Goal: Communication & Community: Answer question/provide support

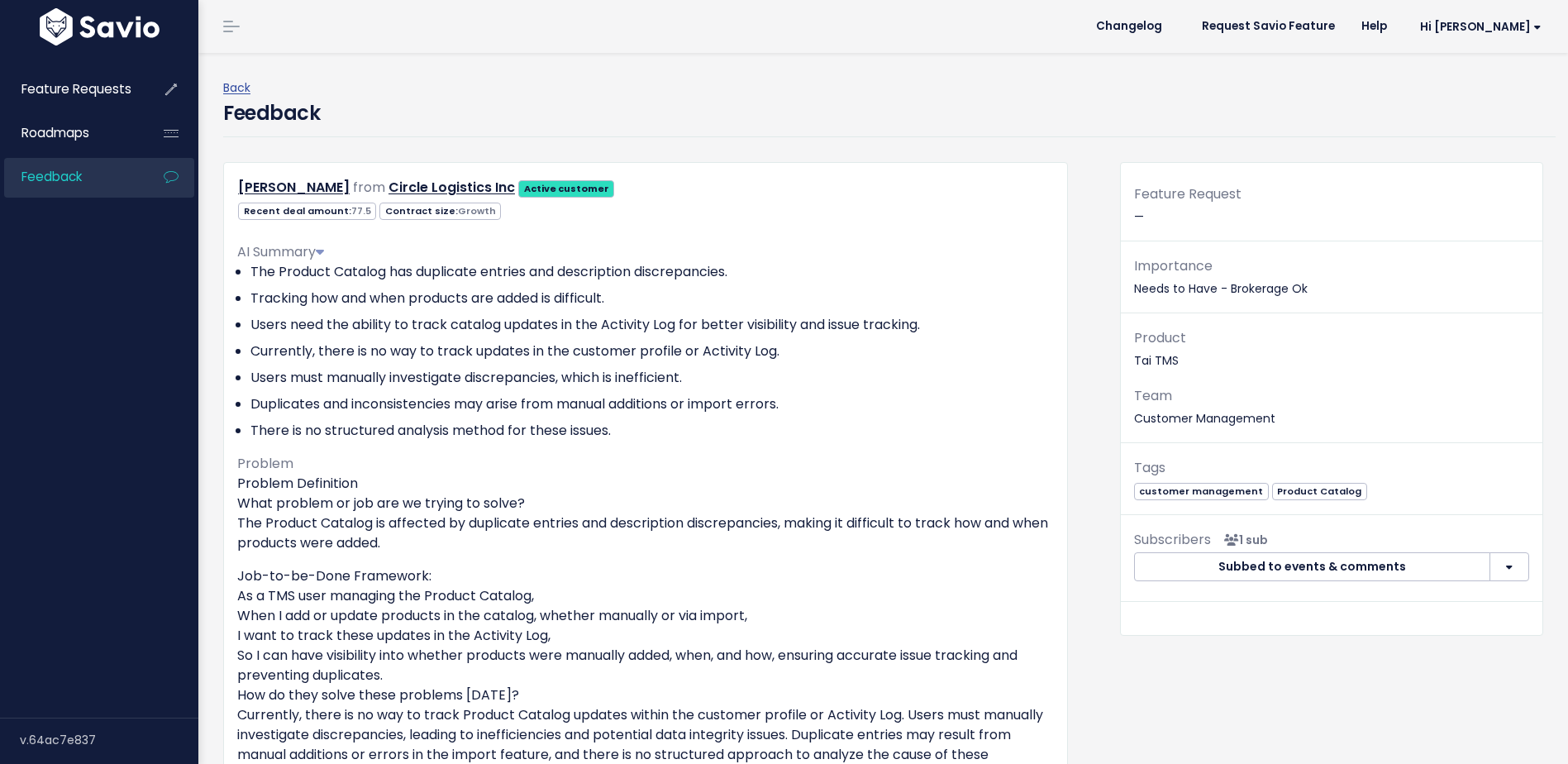
click at [48, 177] on span "Feedback" at bounding box center [51, 176] width 60 height 17
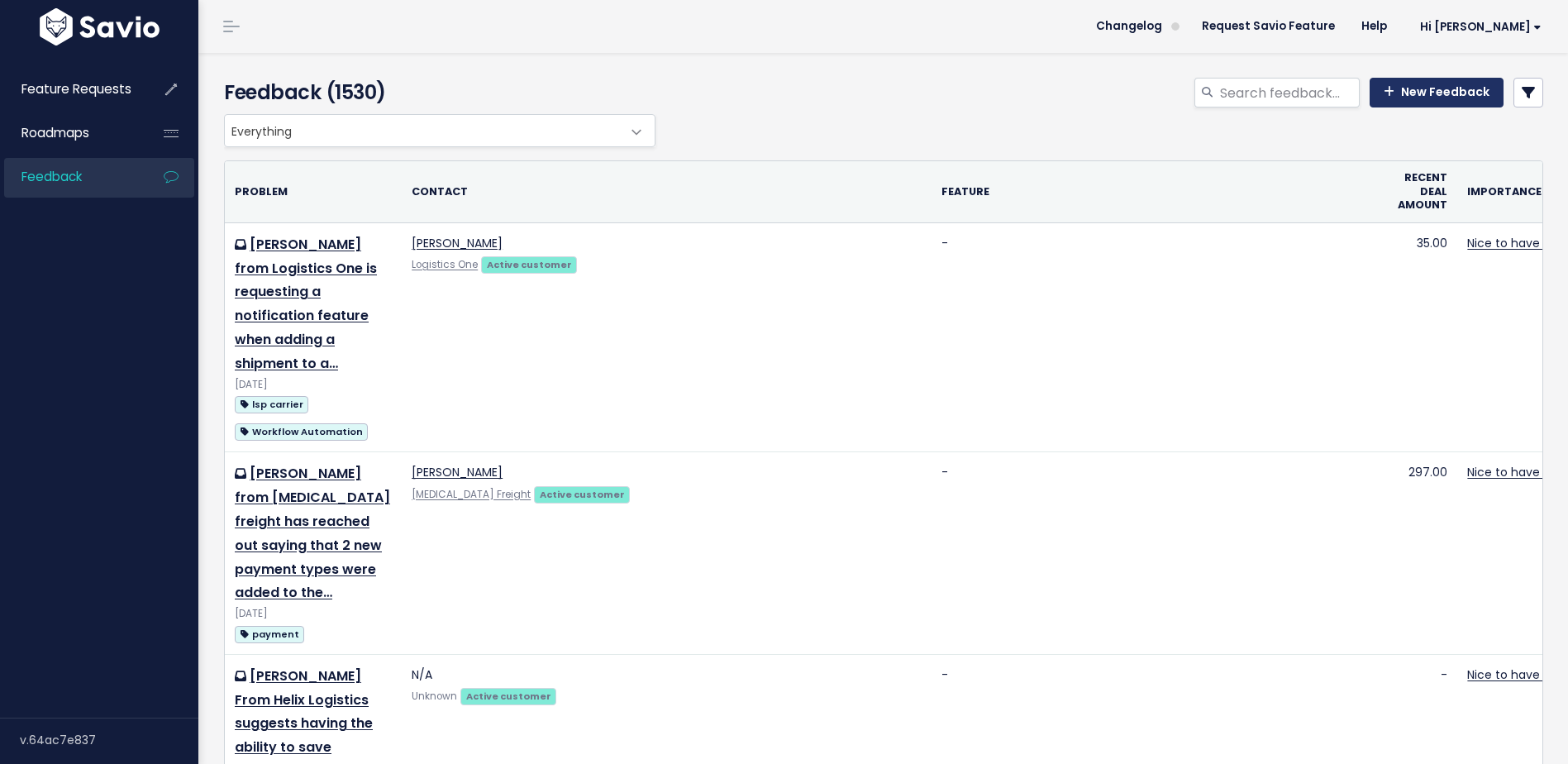
click at [1421, 101] on link "New Feedback" at bounding box center [1436, 92] width 134 height 30
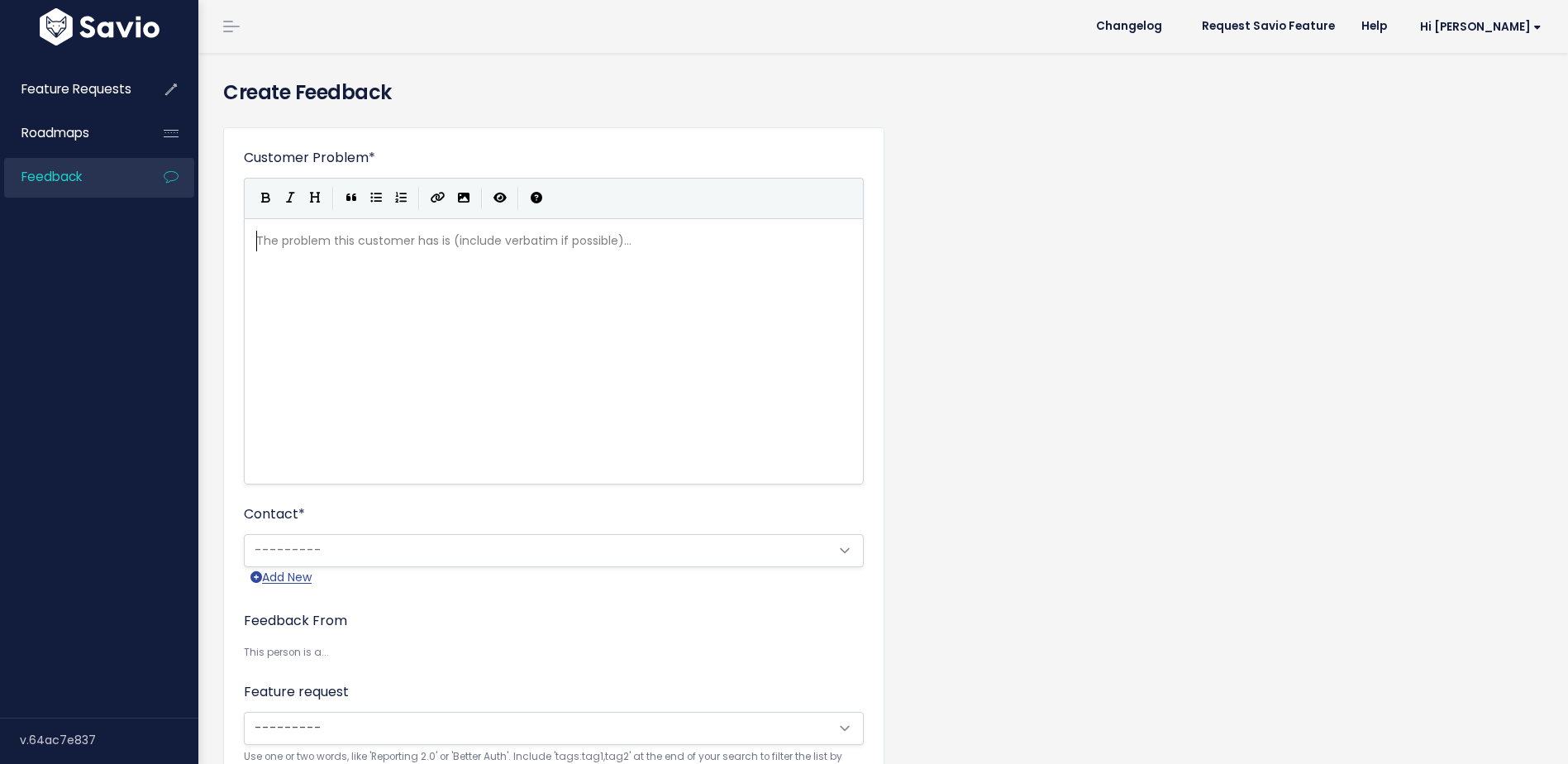
scroll to position [2, 0]
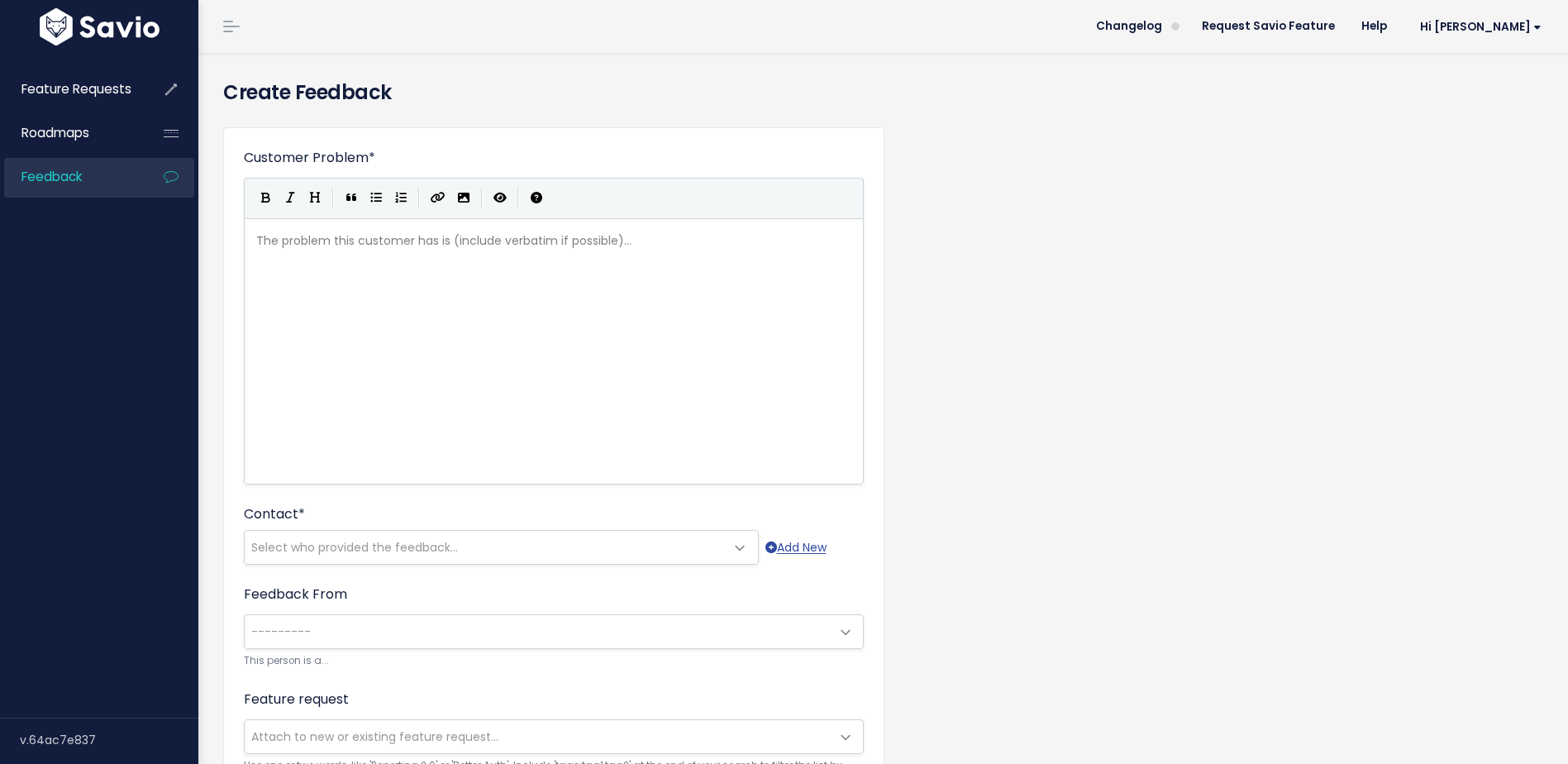
click at [77, 171] on span "Feedback" at bounding box center [51, 176] width 60 height 17
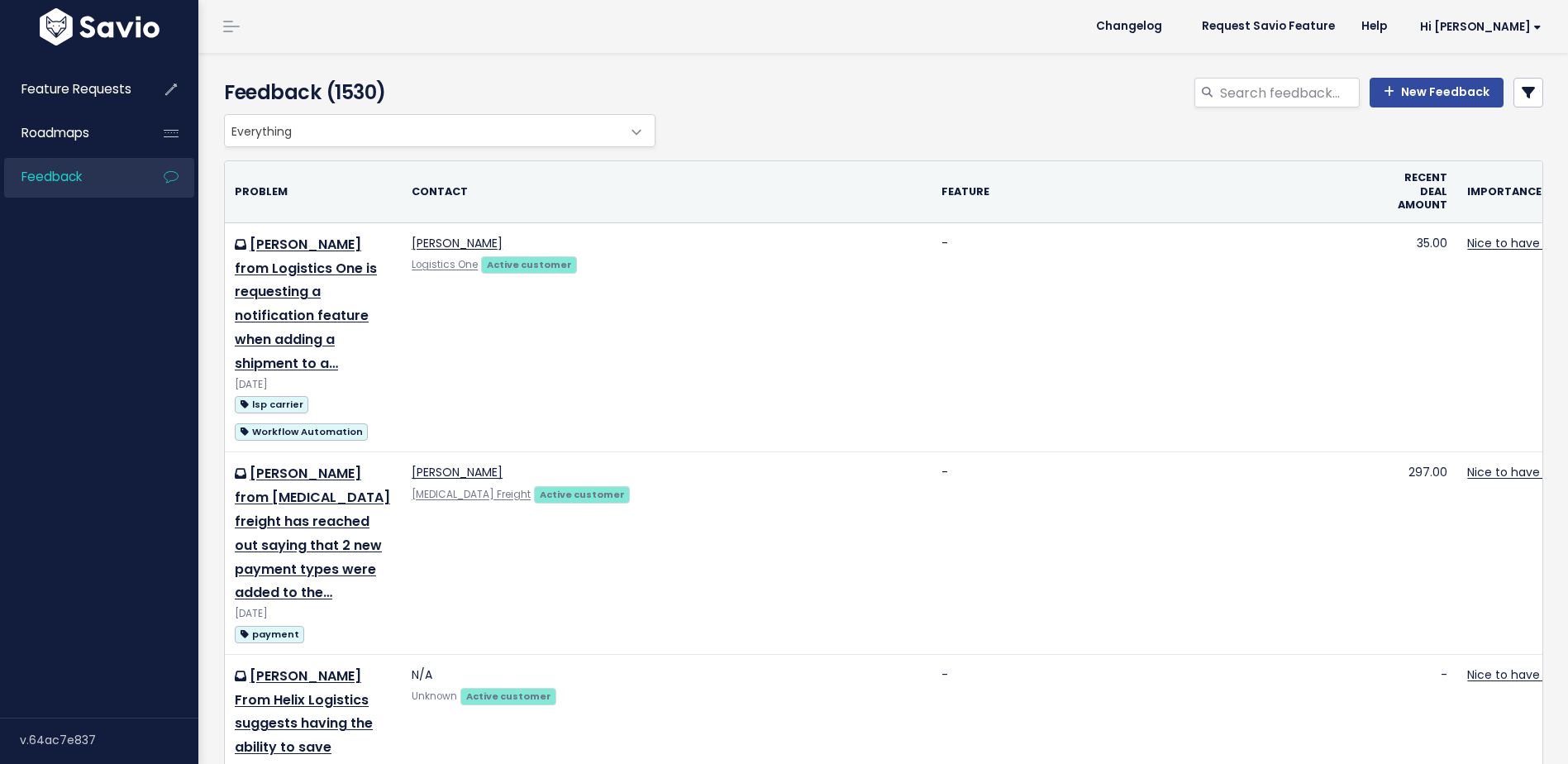
select select
click at [1528, 87] on link at bounding box center [1527, 92] width 30 height 30
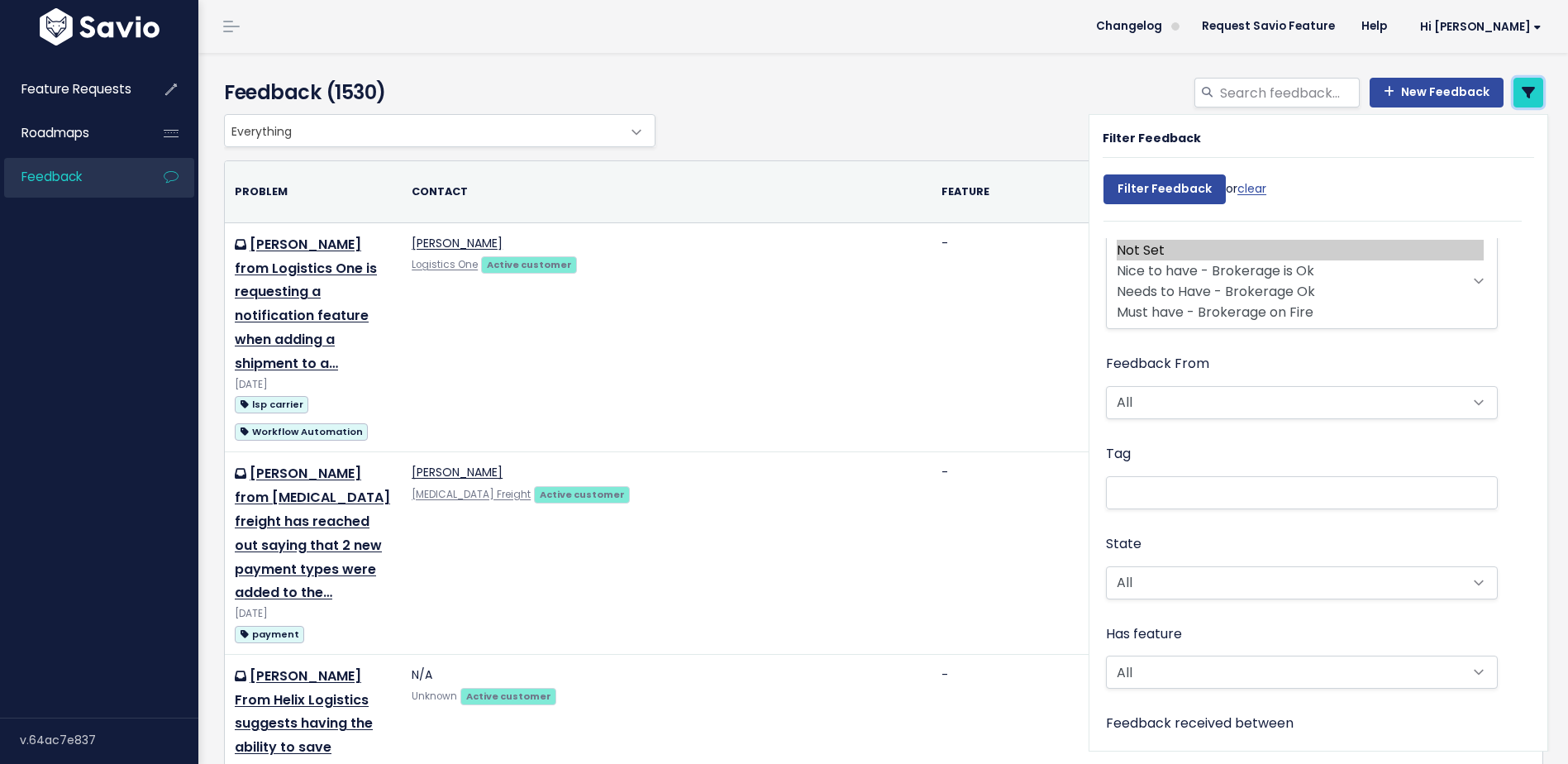
scroll to position [331, 0]
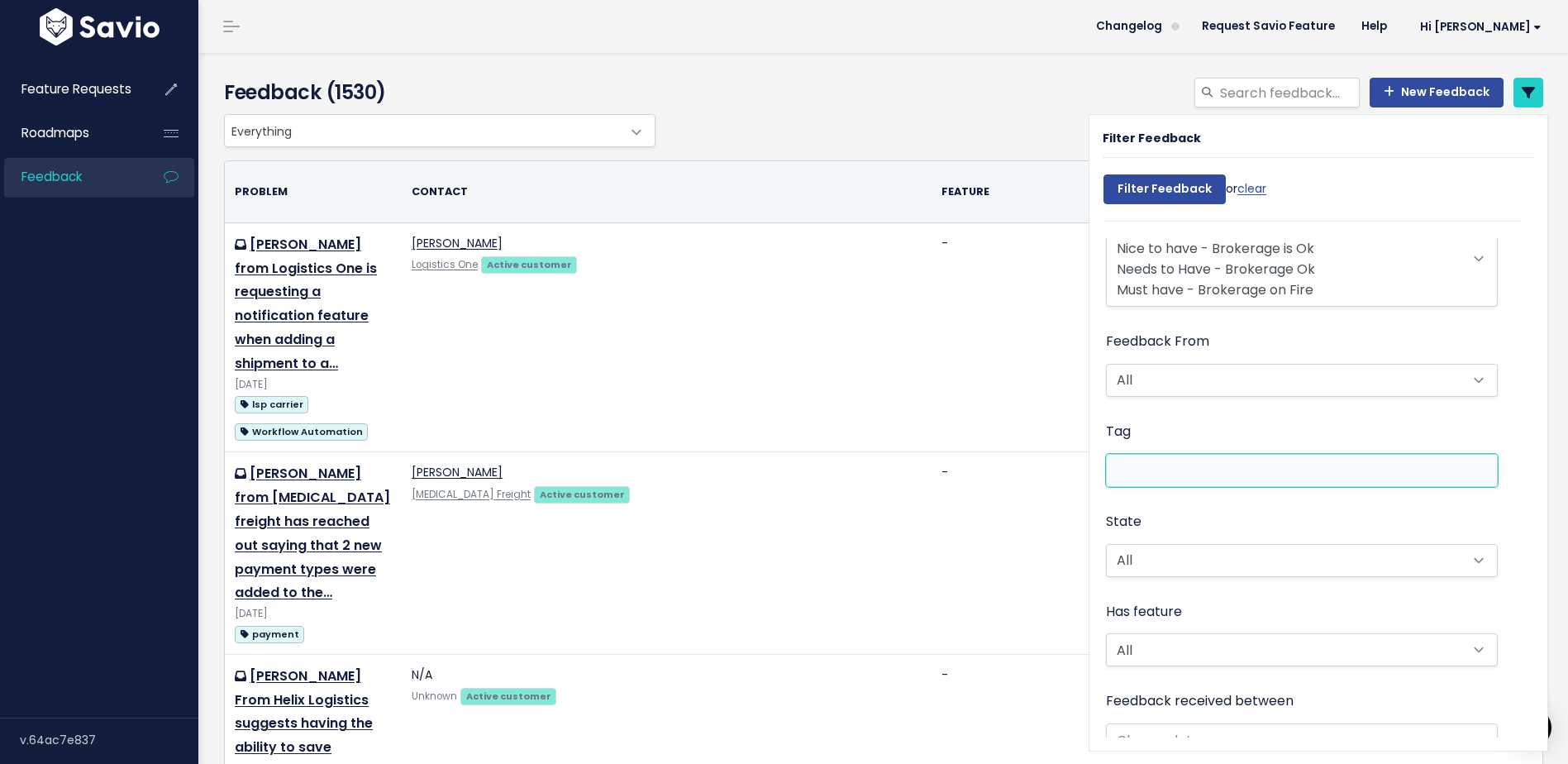
click at [1150, 463] on li at bounding box center [1297, 470] width 375 height 17
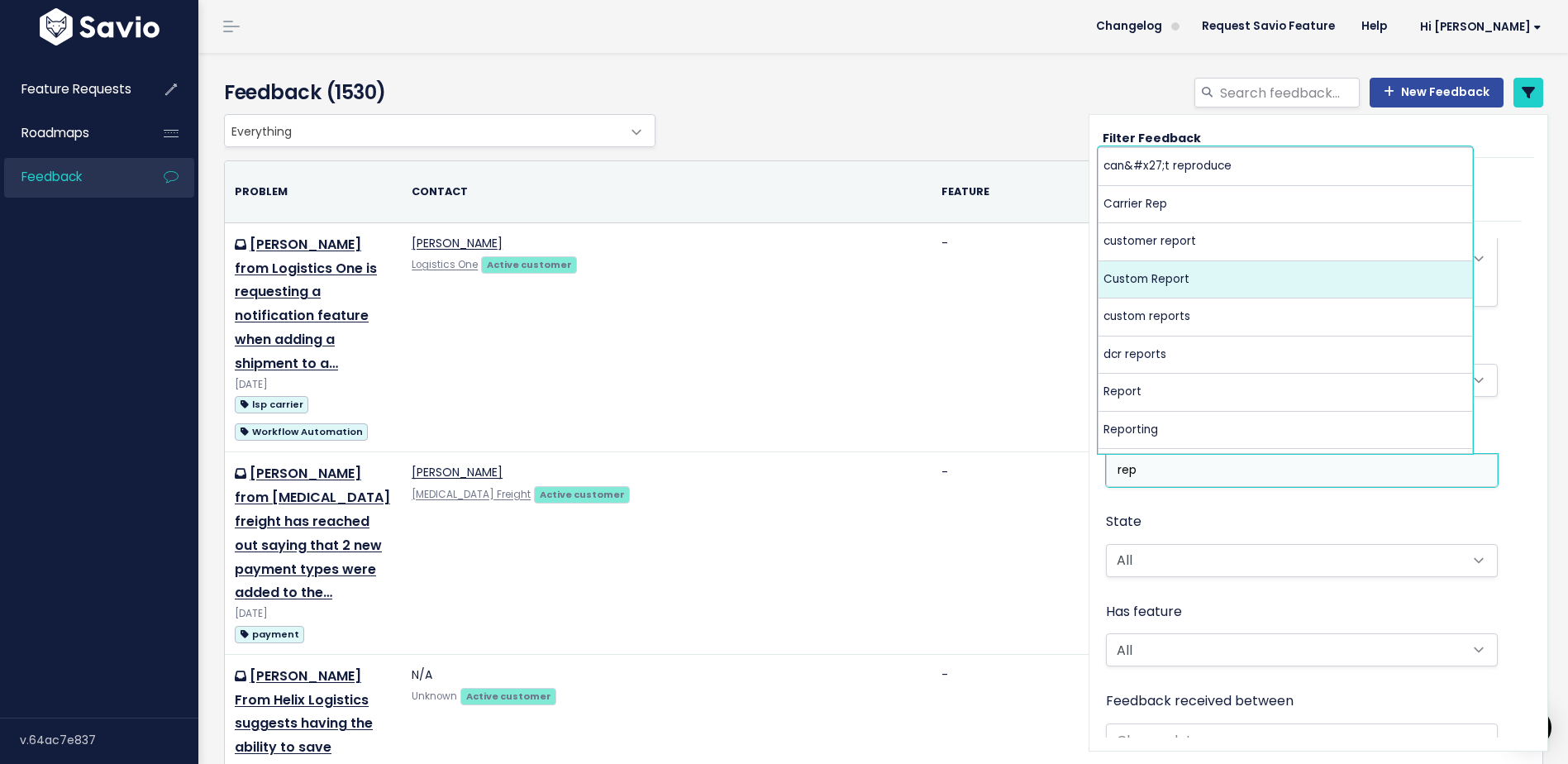
type input "rep"
select select "13786"
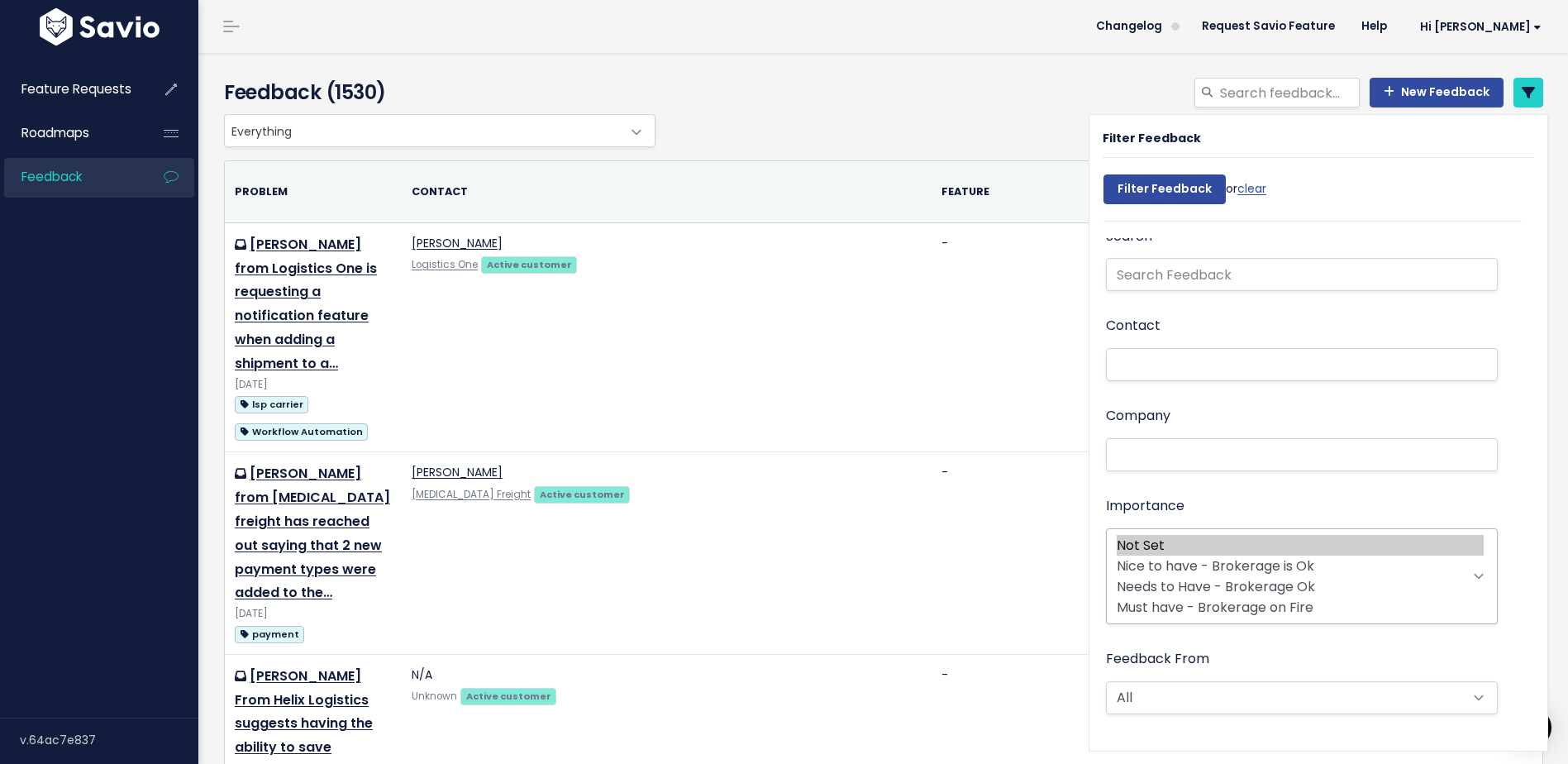
scroll to position [0, 0]
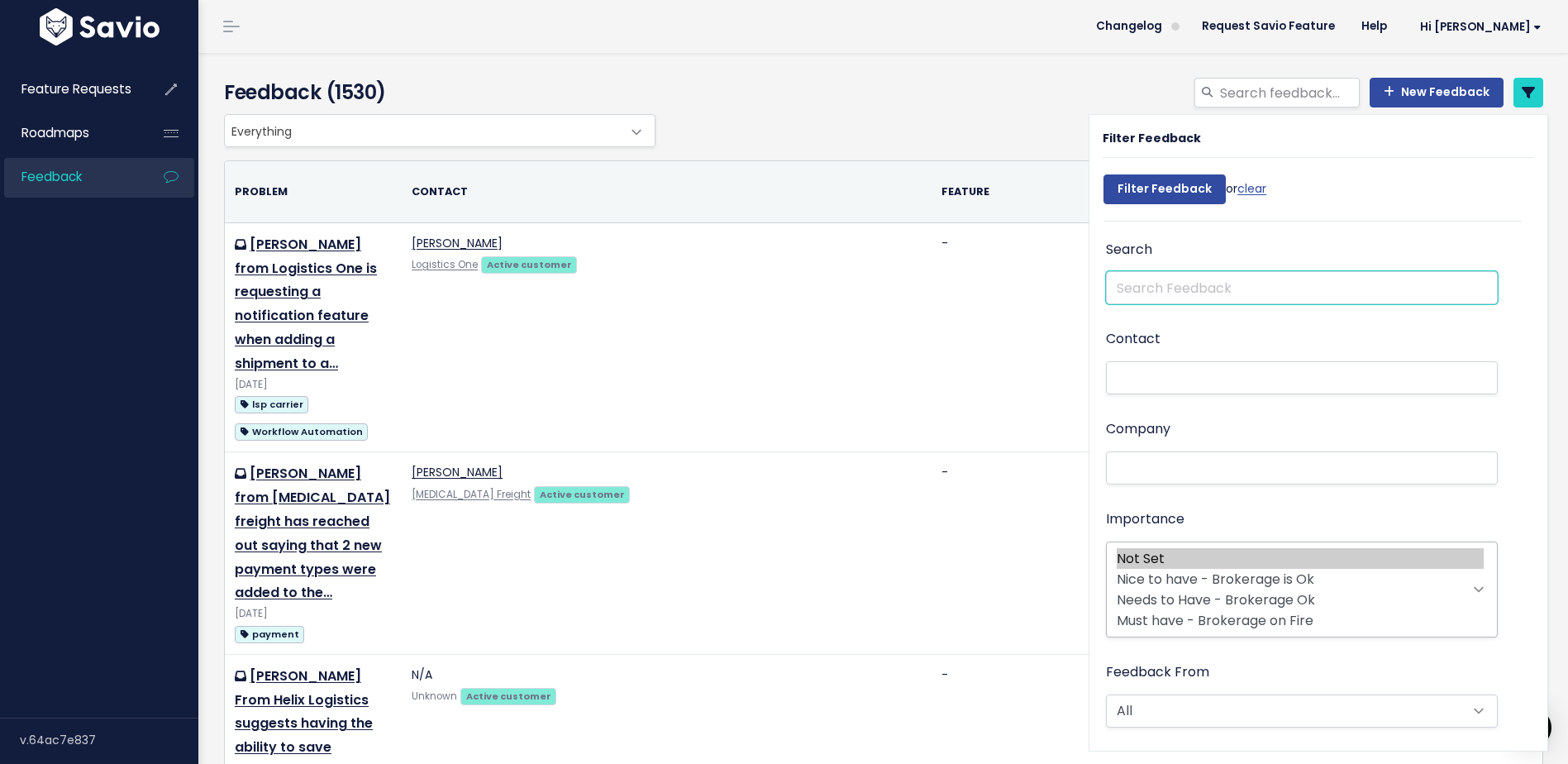
click at [1185, 297] on input "text" at bounding box center [1301, 288] width 392 height 33
type input "Factoring"
click at [1103, 174] on input "Filter Feedback" at bounding box center [1164, 189] width 122 height 30
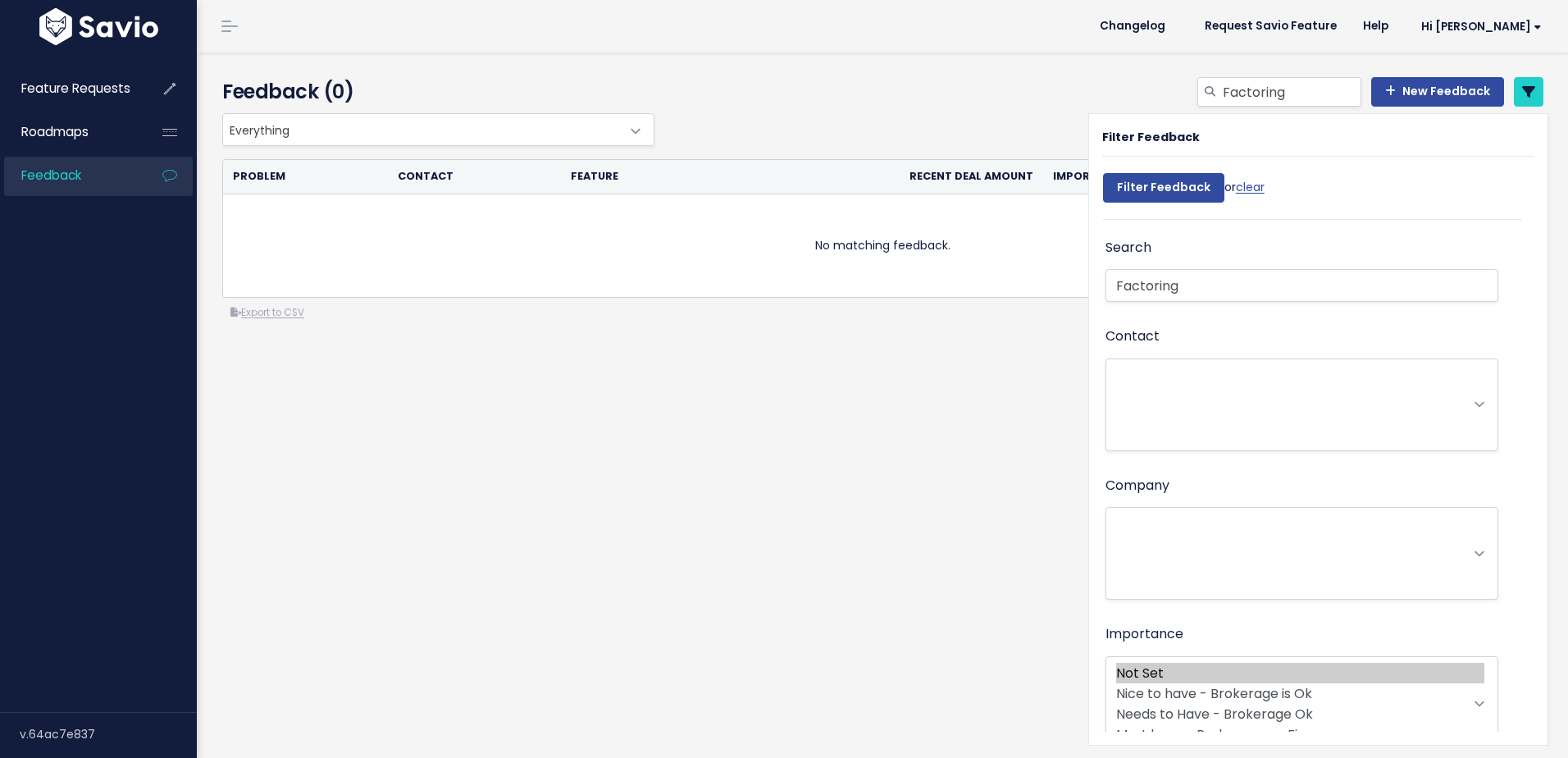
select select
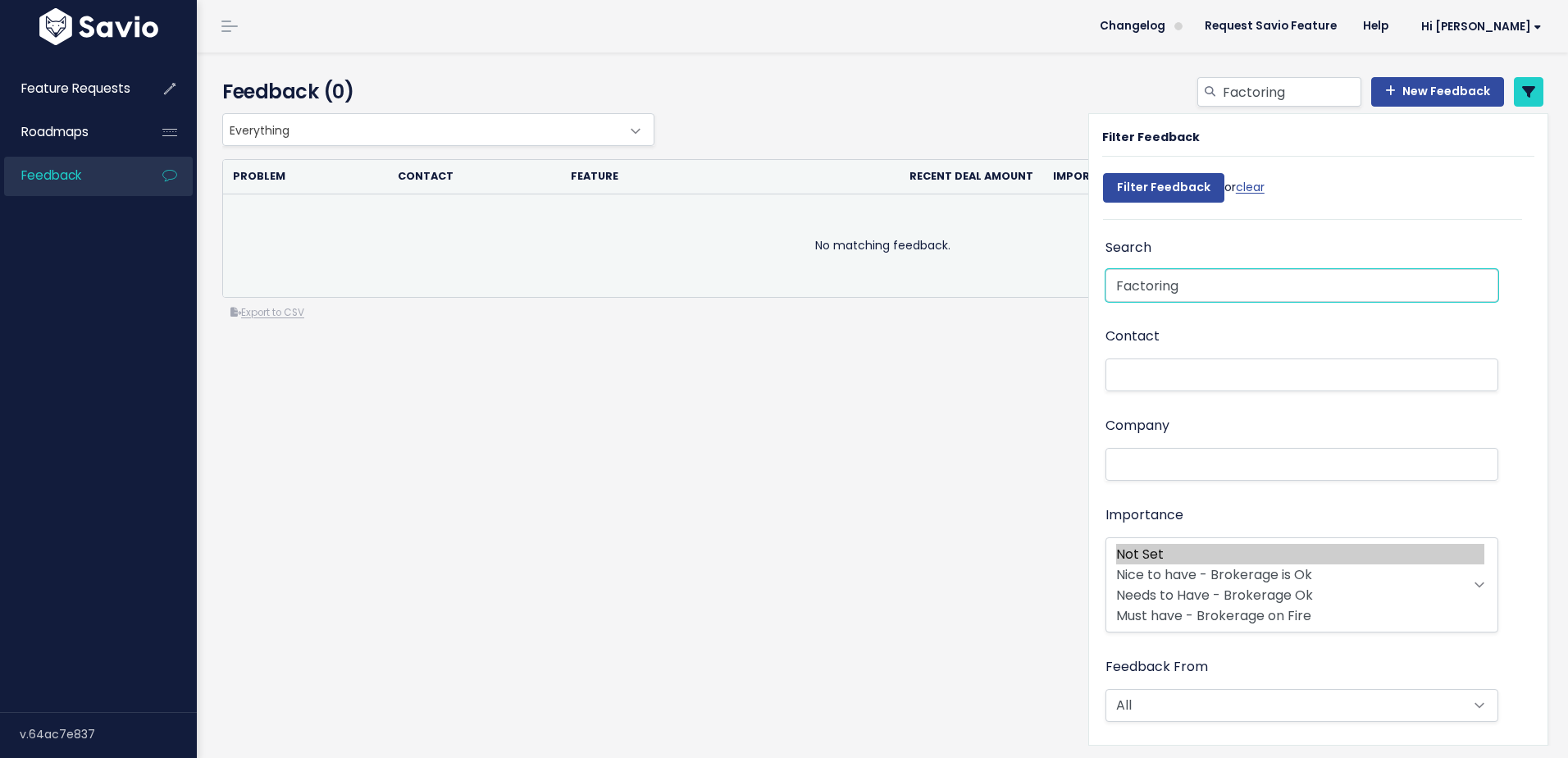
drag, startPoint x: 1187, startPoint y: 299, endPoint x: 998, endPoint y: 256, distance: 193.8
click at [998, 256] on div "Everything Any Product: Any Product Area Any Product: No Product Area No Produc…" at bounding box center [887, 282] width 1355 height 339
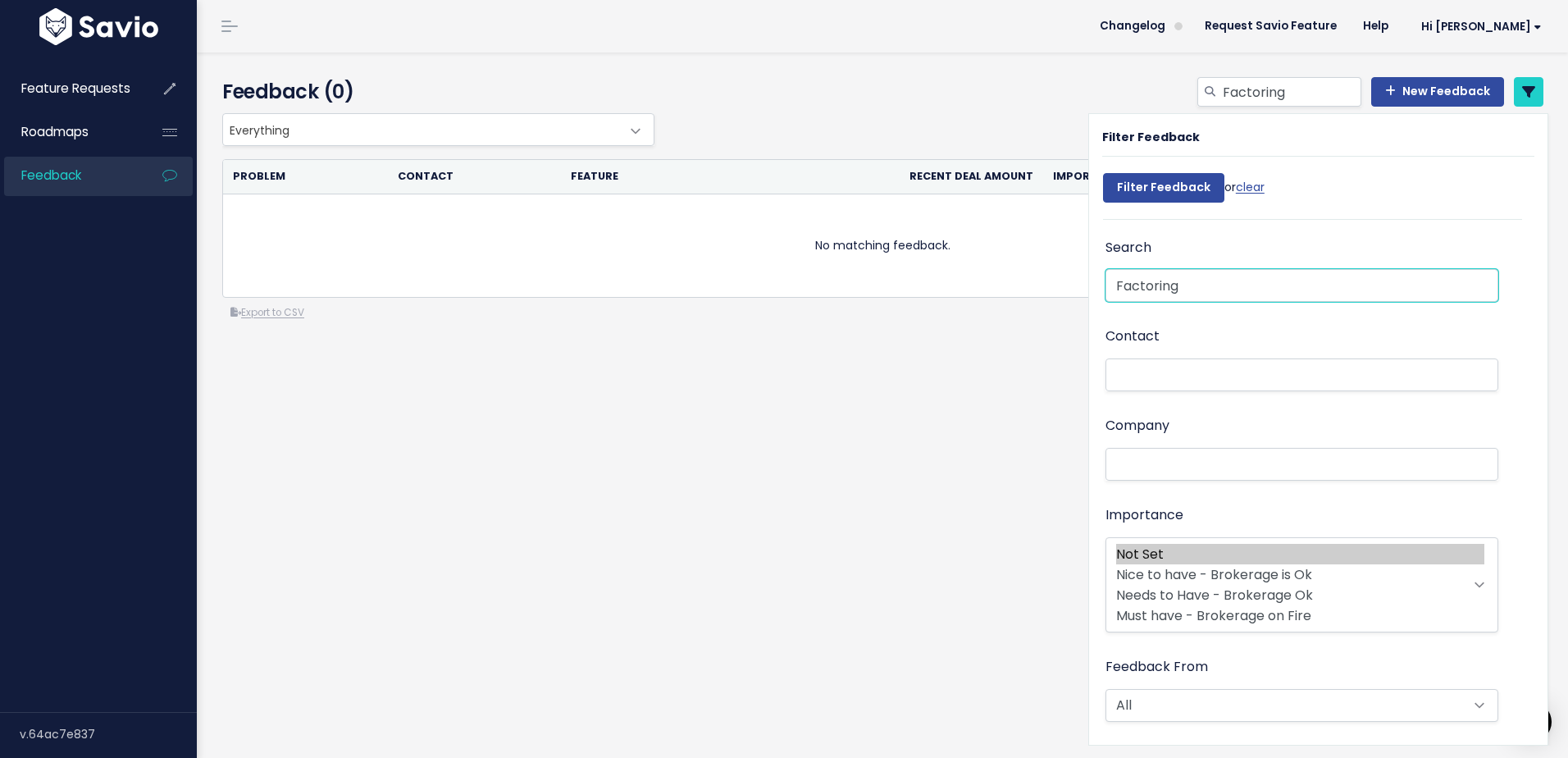
click at [1197, 298] on input "Factoring" at bounding box center [1302, 285] width 393 height 33
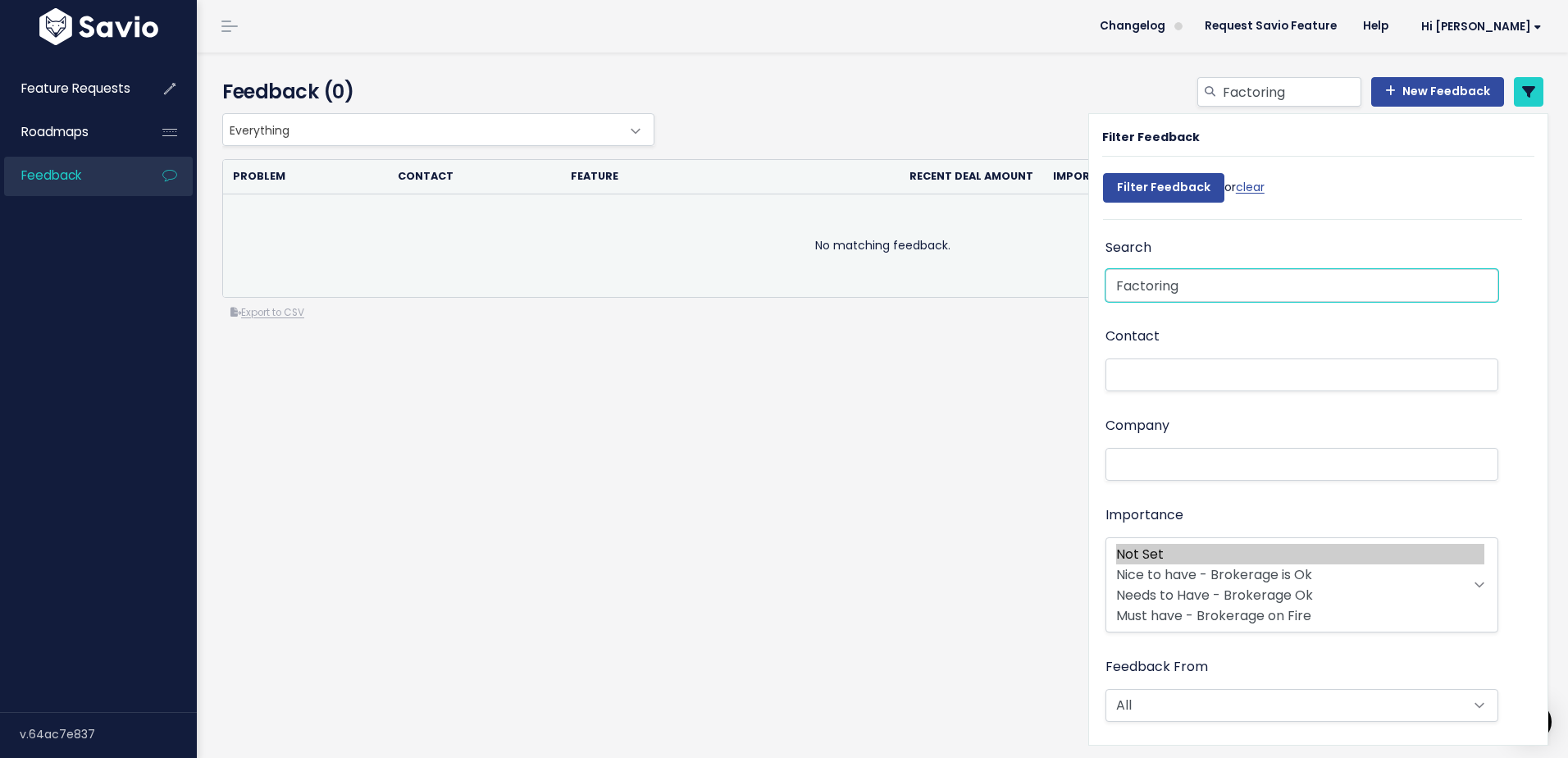
drag, startPoint x: 1103, startPoint y: 278, endPoint x: 1040, endPoint y: 270, distance: 63.5
click at [1040, 270] on div "Everything Any Product: Any Product Area Any Product: No Product Area No Produc…" at bounding box center [887, 282] width 1355 height 339
paste input "Company Name"
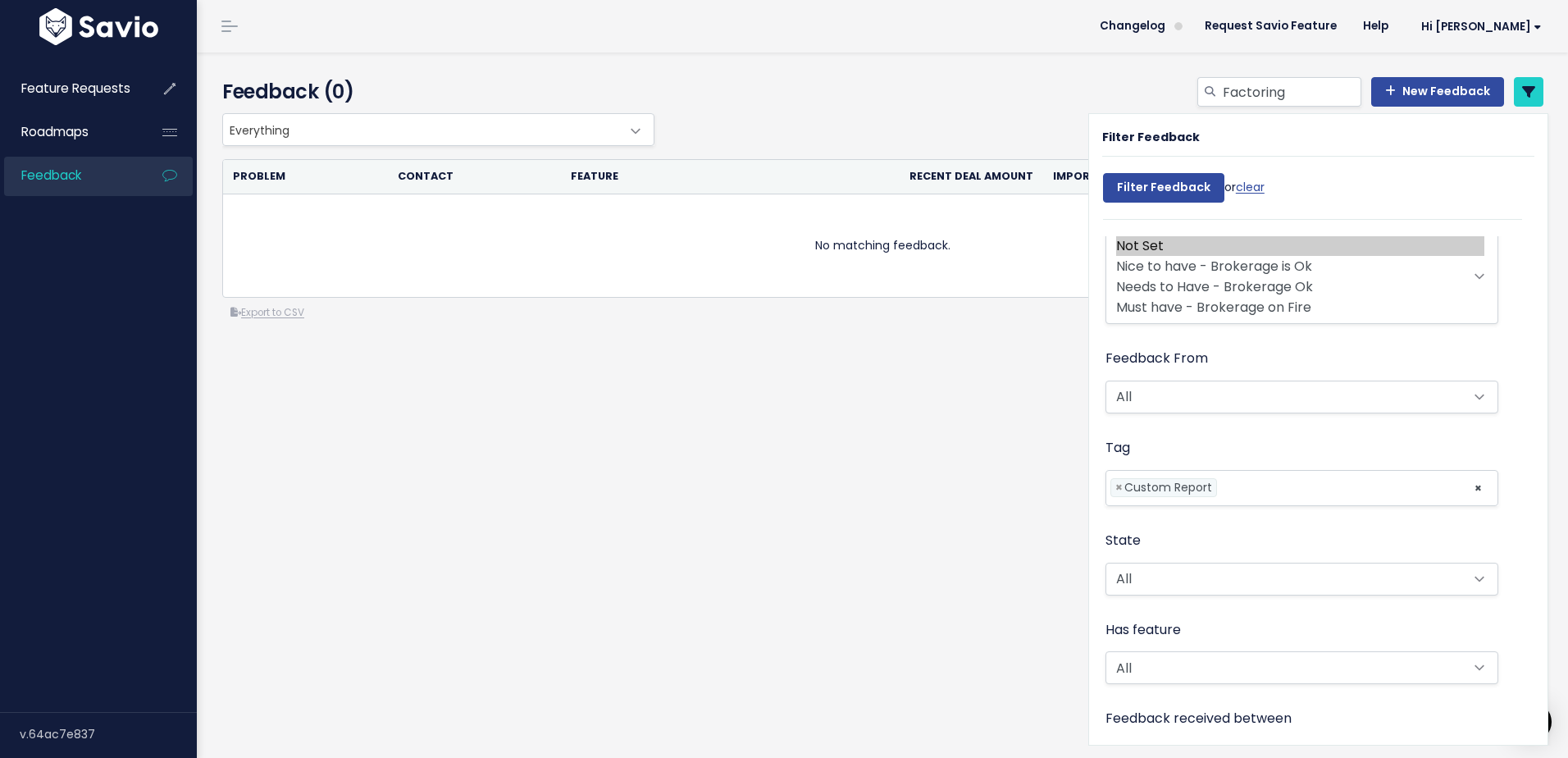
scroll to position [410, 0]
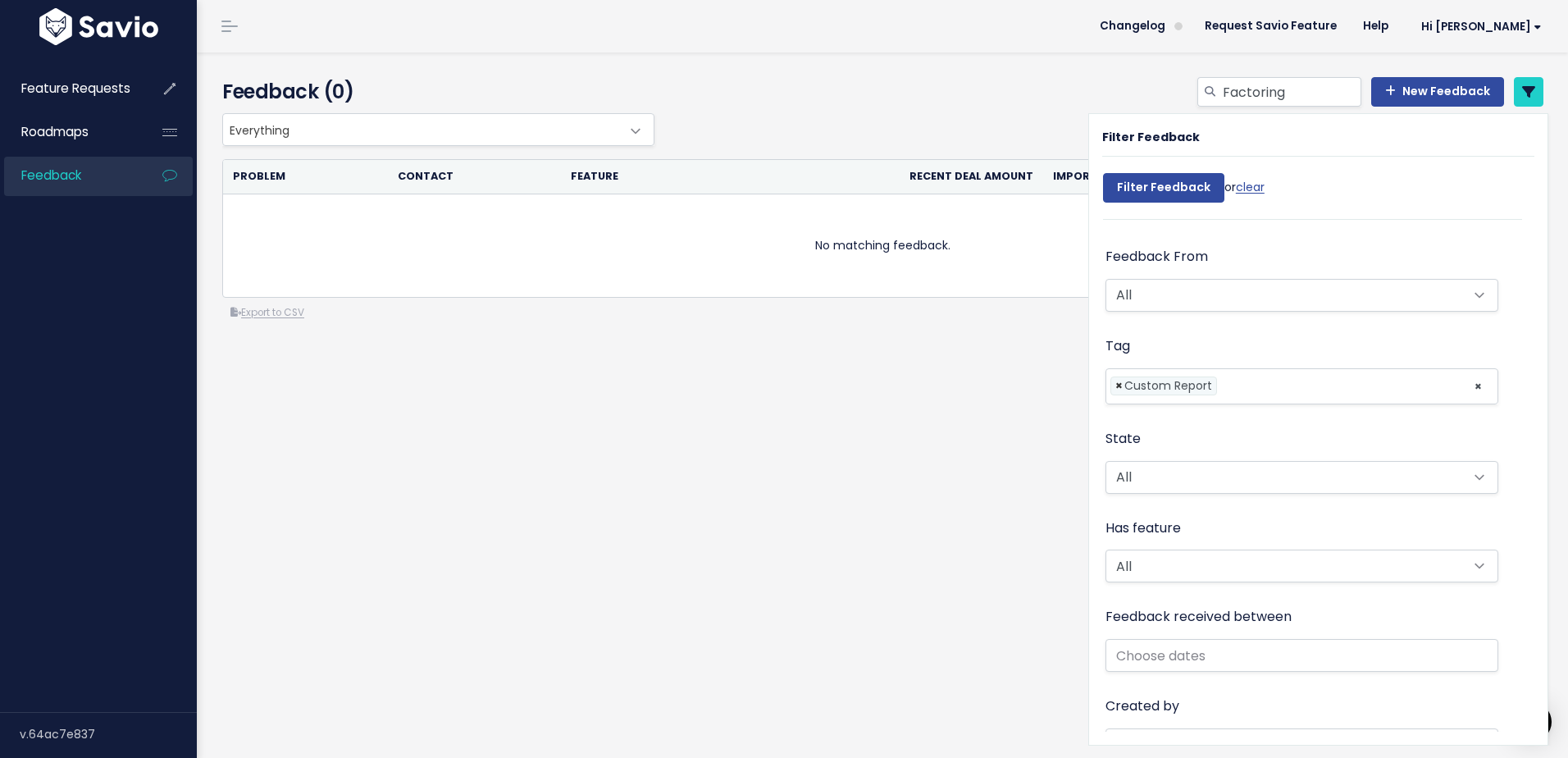
type input "Factoring Company Name"
click at [1115, 384] on span "×" at bounding box center [1119, 386] width 8 height 17
select select
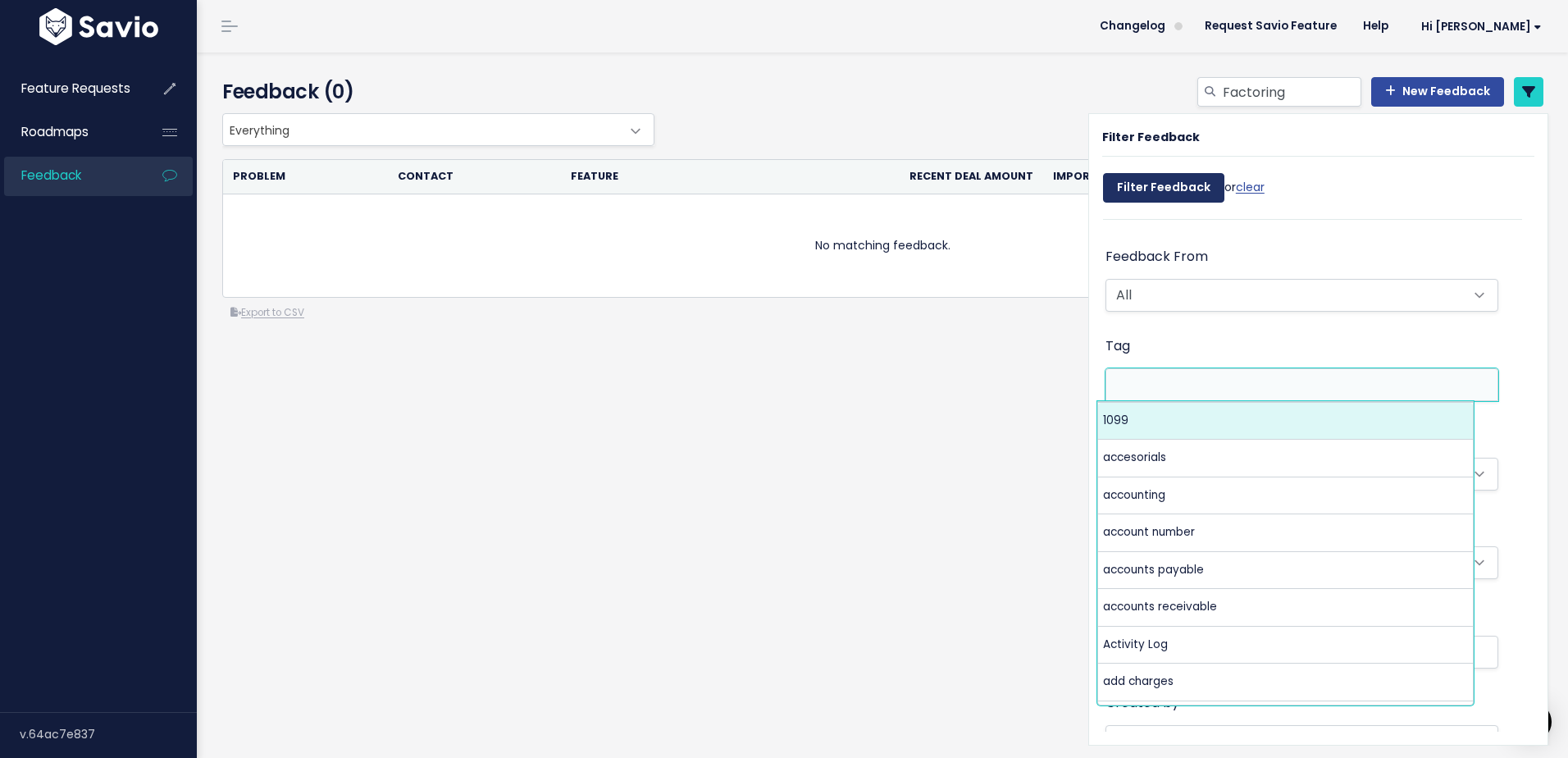
click at [1153, 183] on input "Filter Feedback" at bounding box center [1164, 187] width 121 height 30
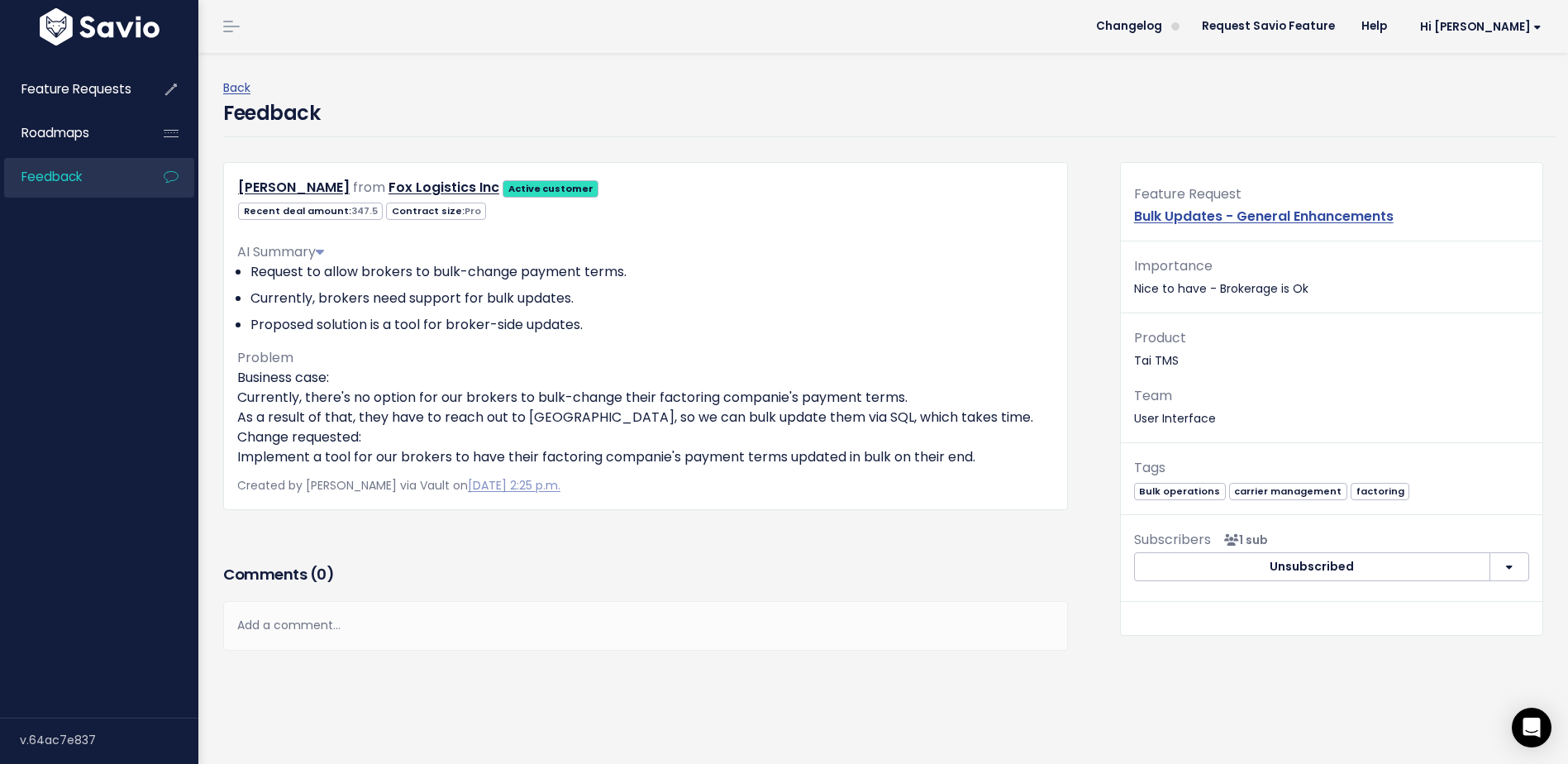
drag, startPoint x: 62, startPoint y: 178, endPoint x: 93, endPoint y: 178, distance: 31.0
click at [62, 178] on span "Feedback" at bounding box center [51, 176] width 60 height 17
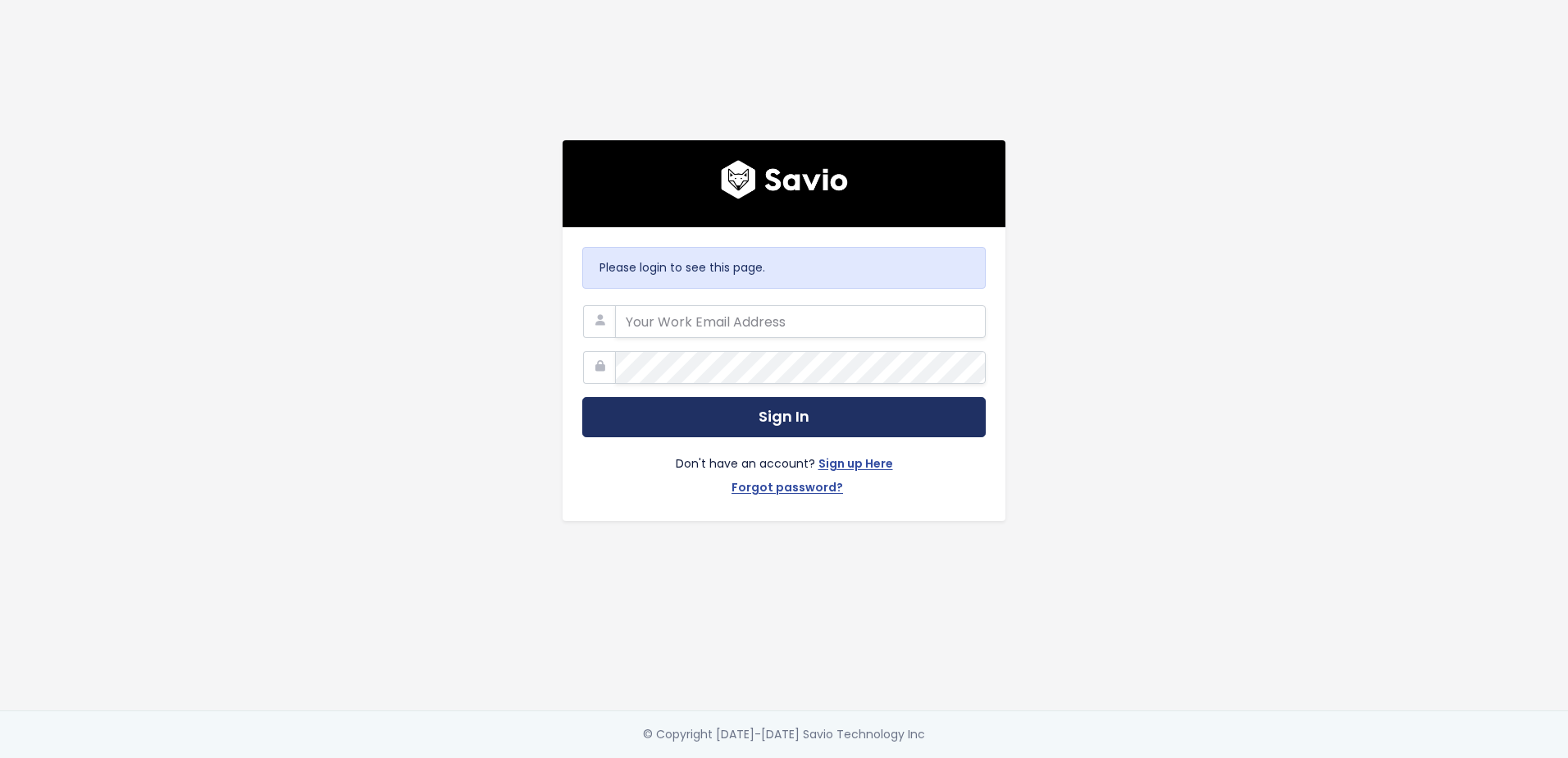
type input "[PERSON_NAME][EMAIL_ADDRESS][PERSON_NAME][DOMAIN_NAME]"
click at [752, 423] on button "Sign In" at bounding box center [784, 417] width 404 height 40
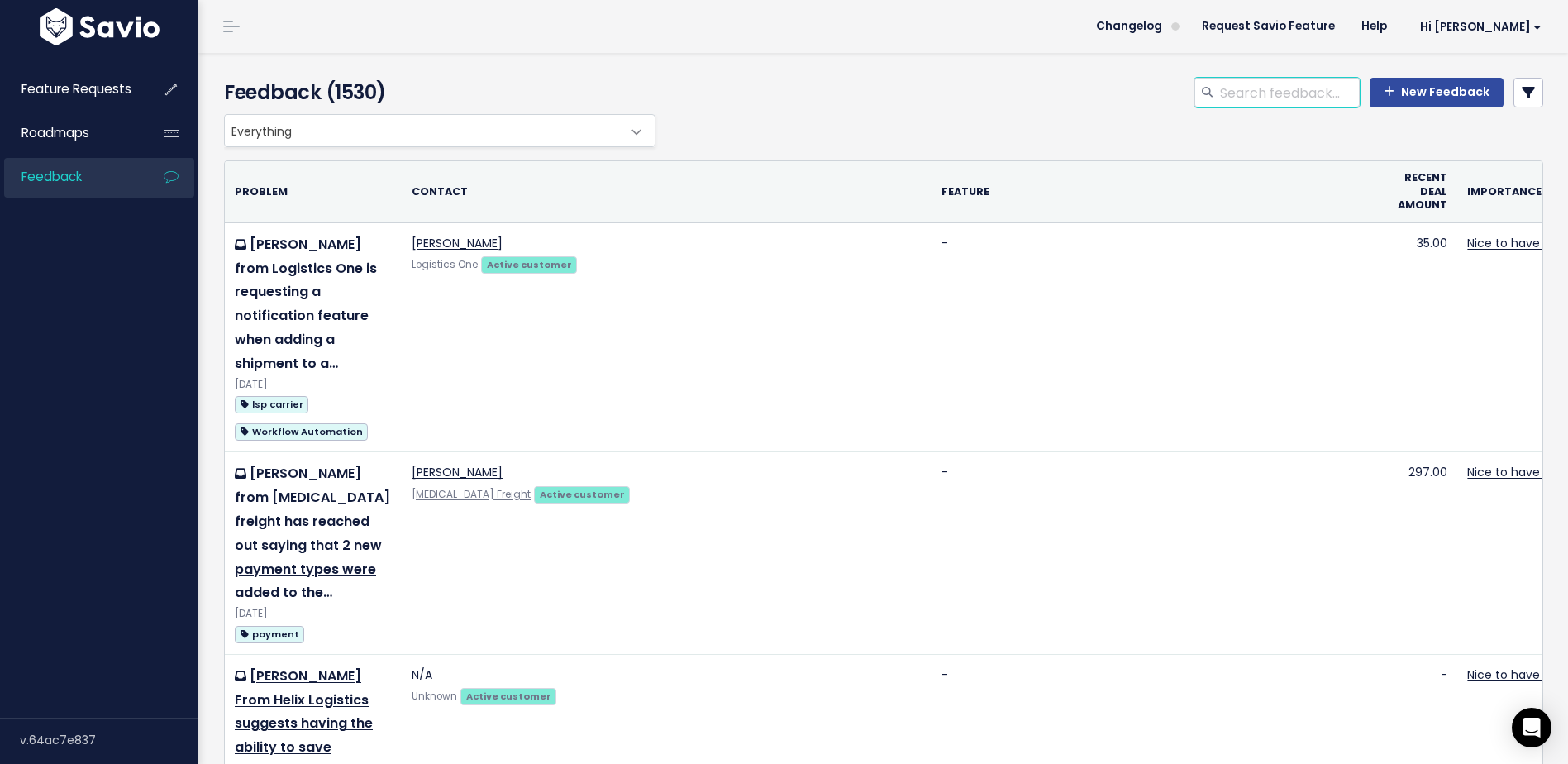
click at [1289, 78] on input "search" at bounding box center [1288, 92] width 141 height 30
click at [1279, 93] on input "search" at bounding box center [1288, 92] width 141 height 30
click at [1413, 90] on link "New Feedback" at bounding box center [1436, 92] width 134 height 30
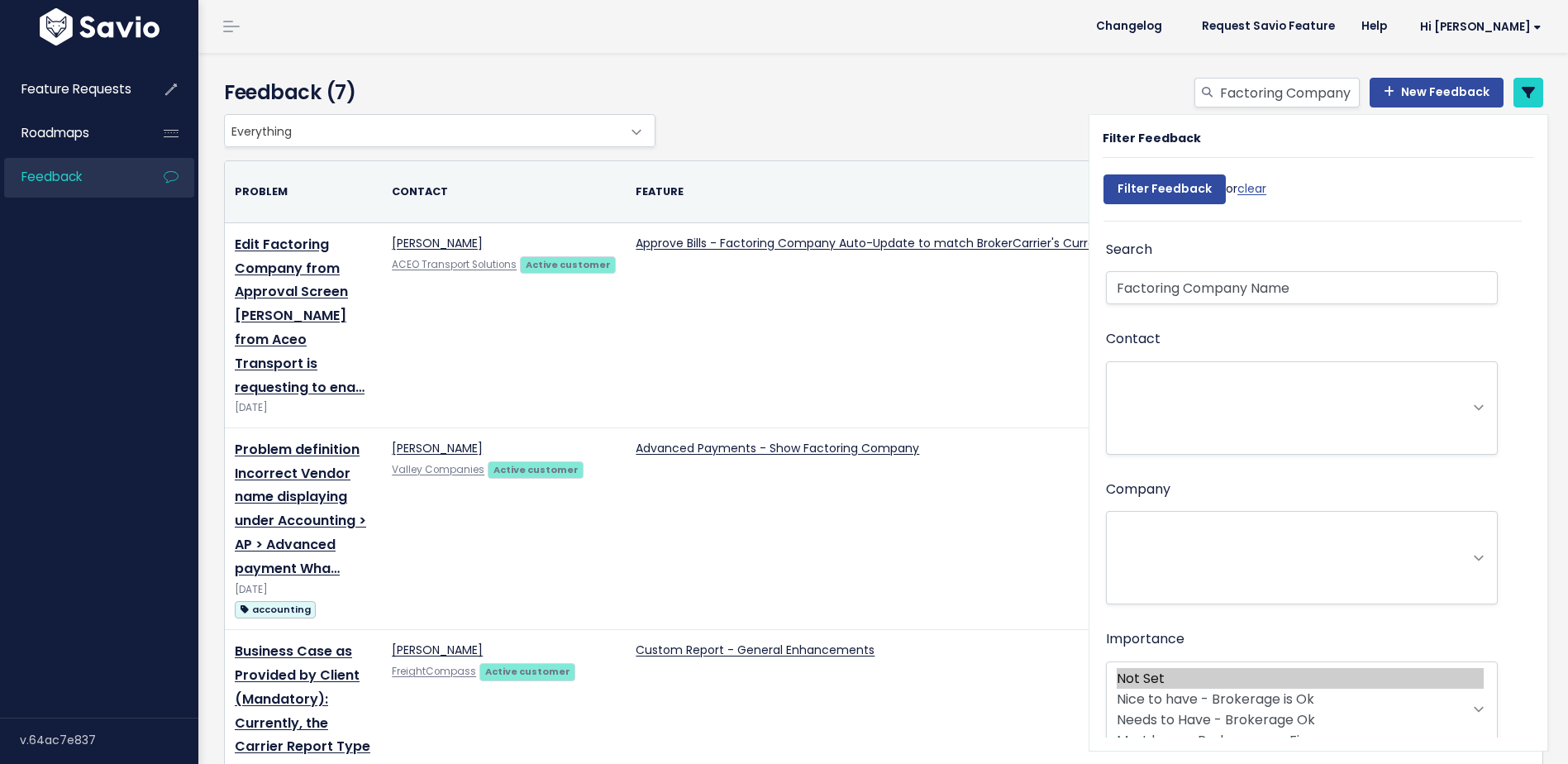
select select
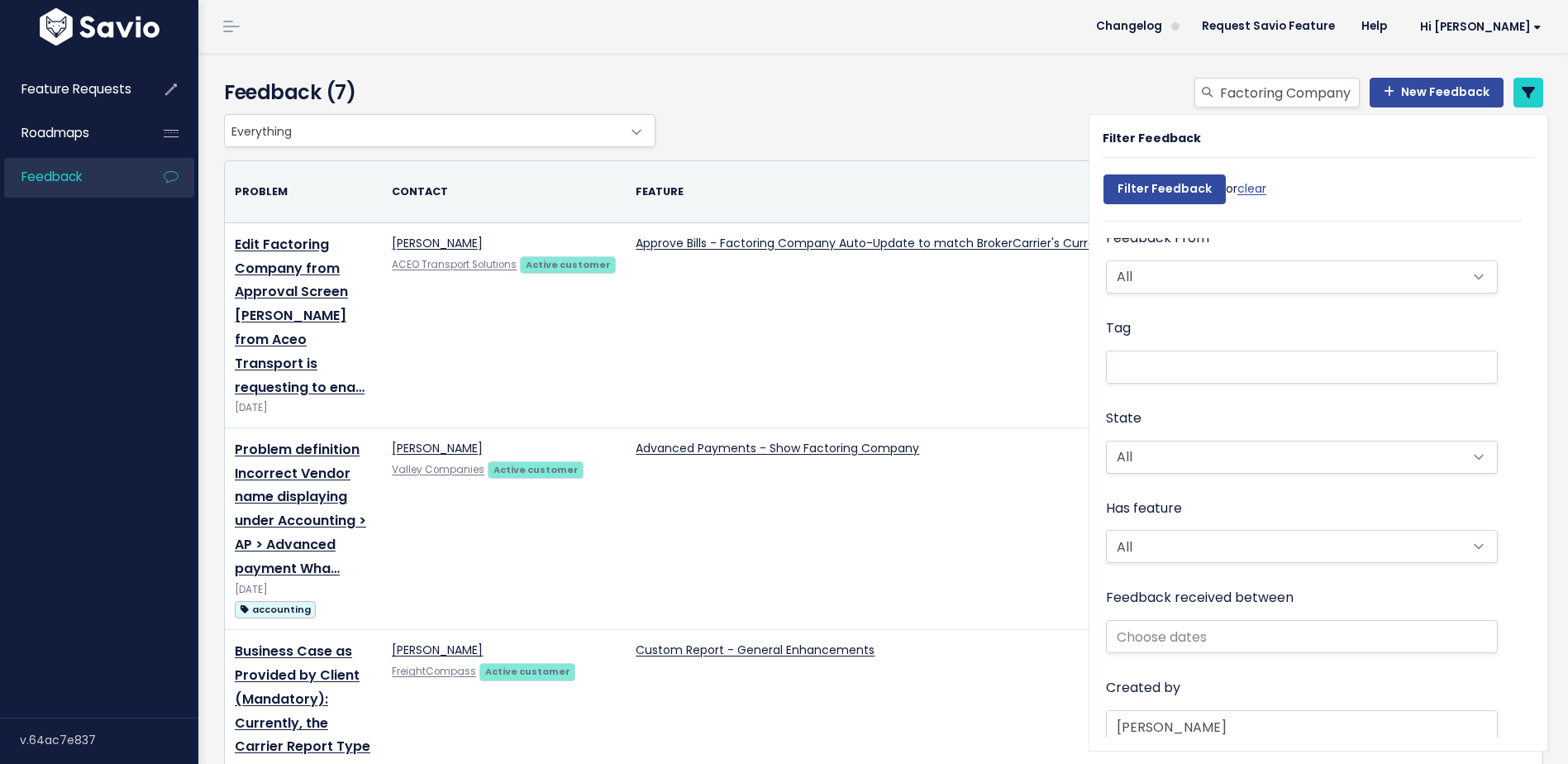
click at [862, 138] on div "Everything Any Product: Any Product Area Any Product: No Product Area No Produc…" at bounding box center [879, 131] width 1319 height 33
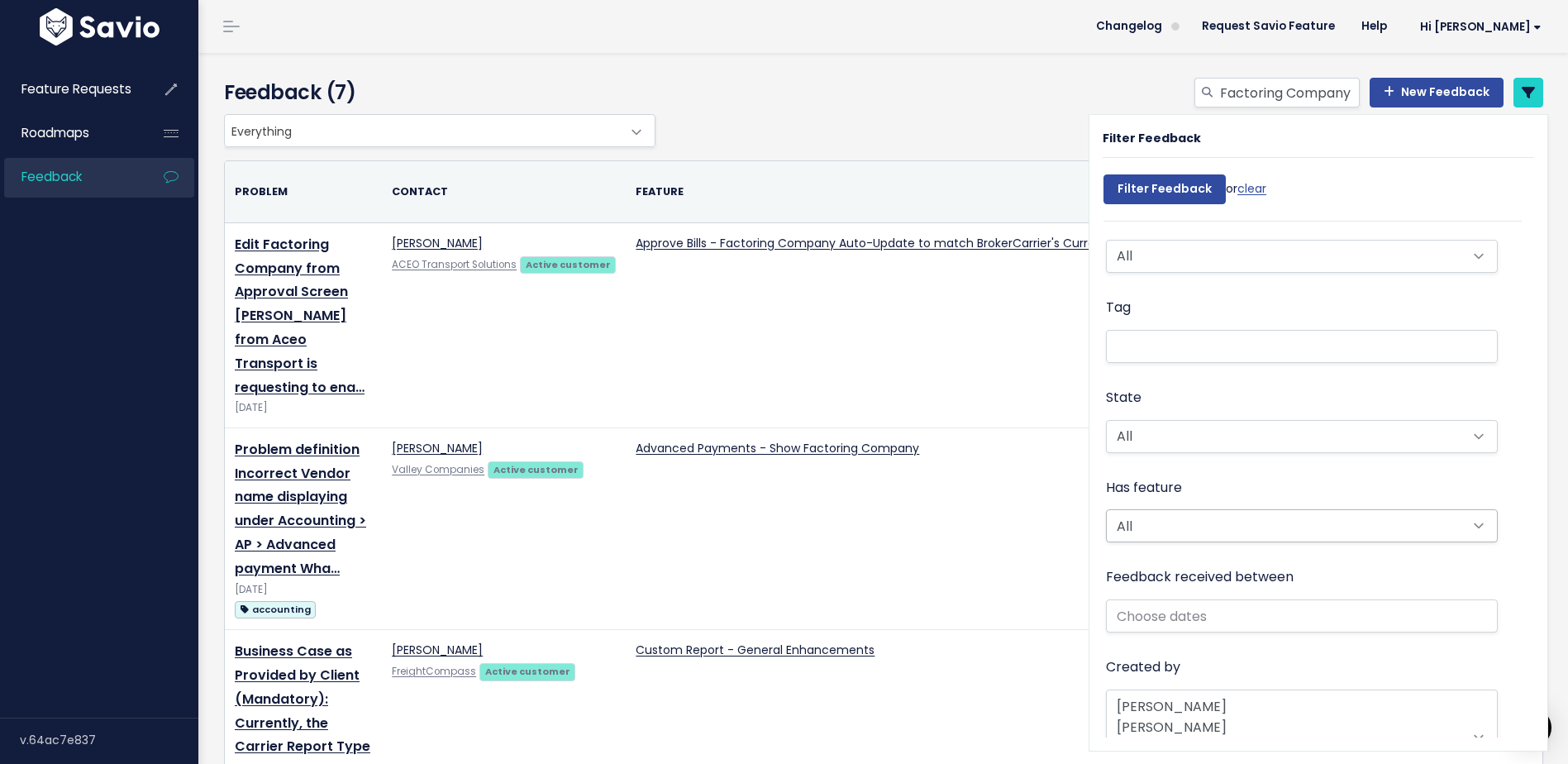
scroll to position [448, 0]
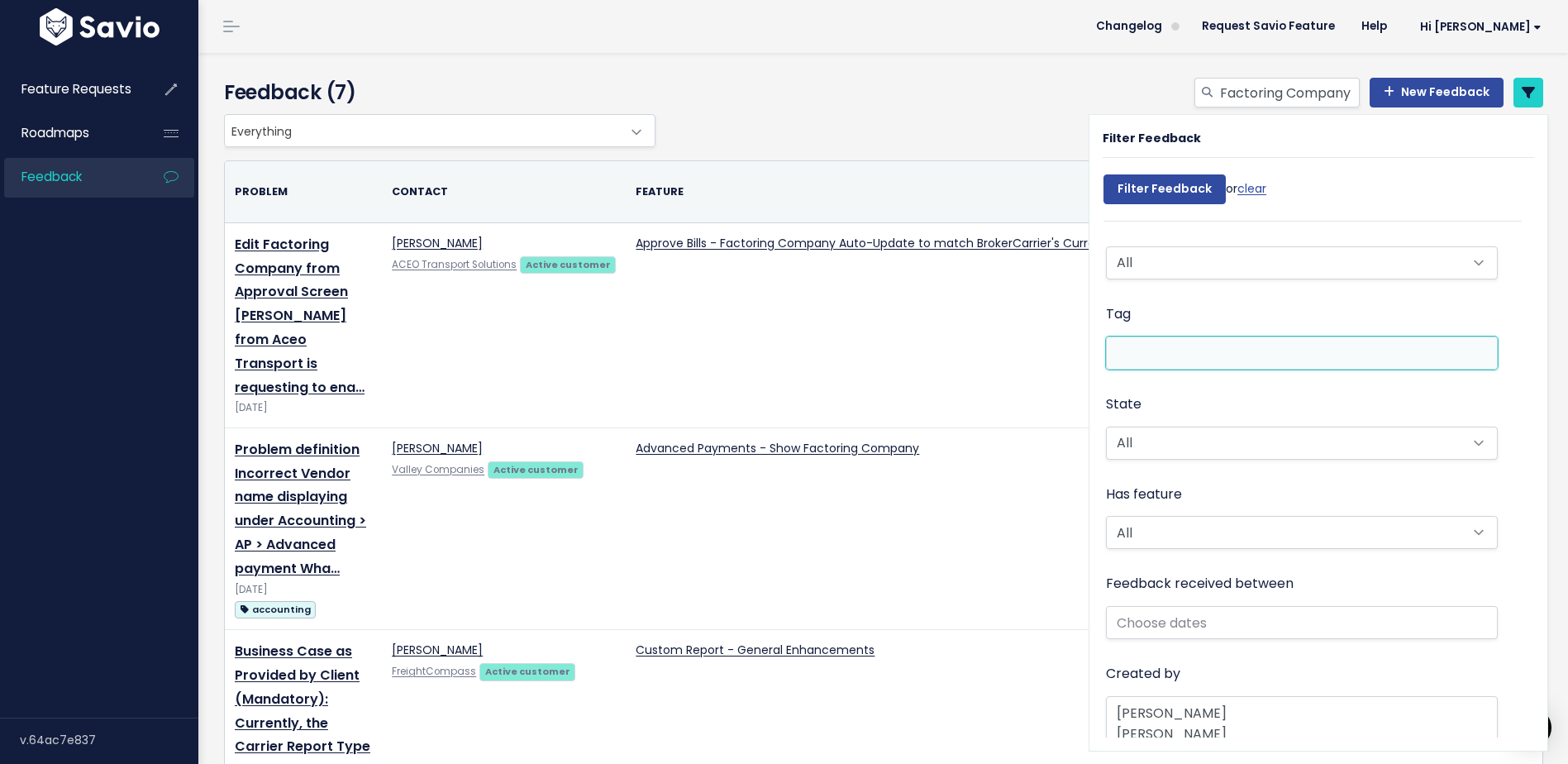
click at [1140, 353] on li at bounding box center [1297, 352] width 375 height 17
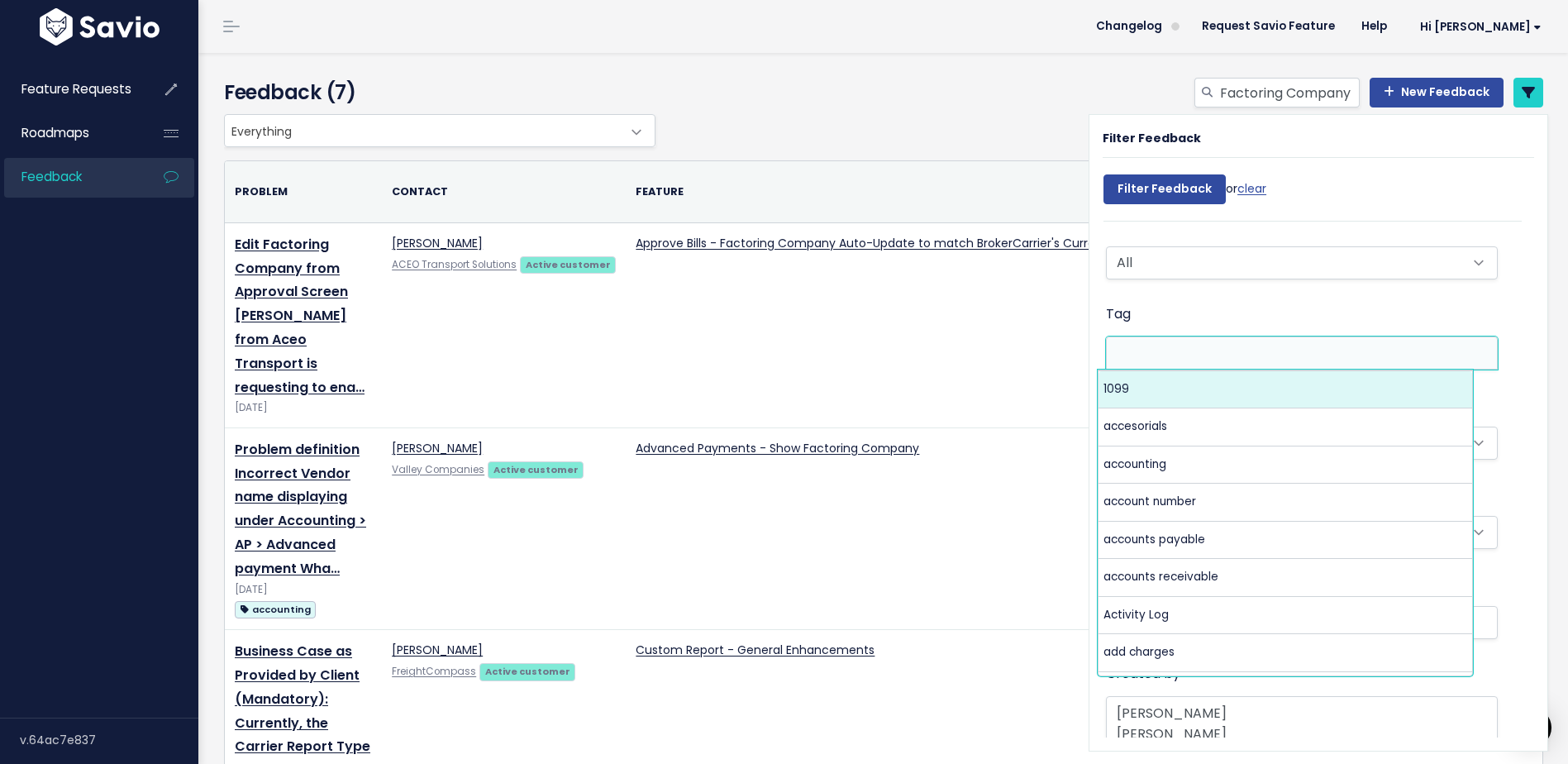
click at [1140, 353] on li at bounding box center [1297, 352] width 375 height 17
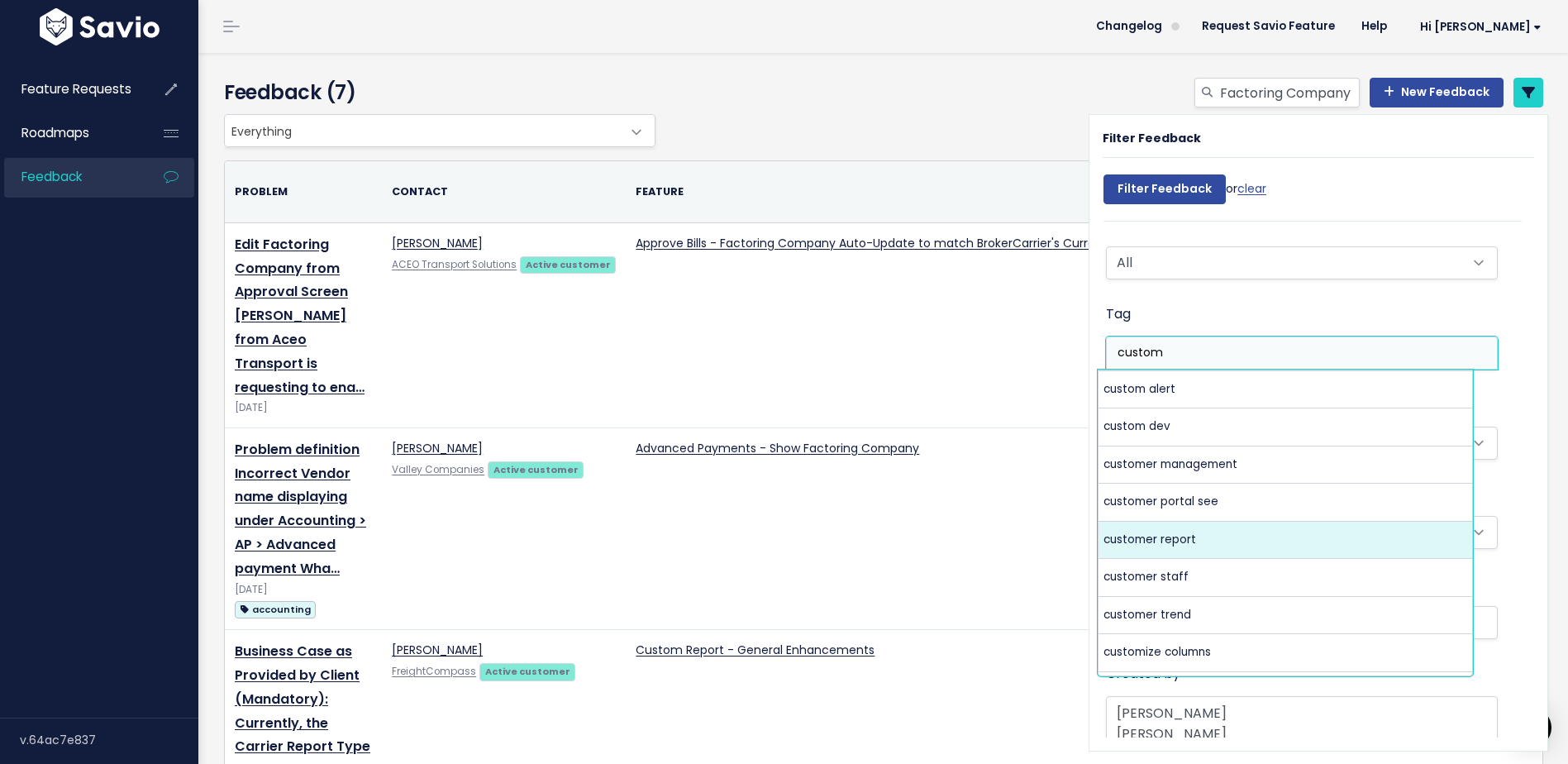
type input "custom"
select select "10891"
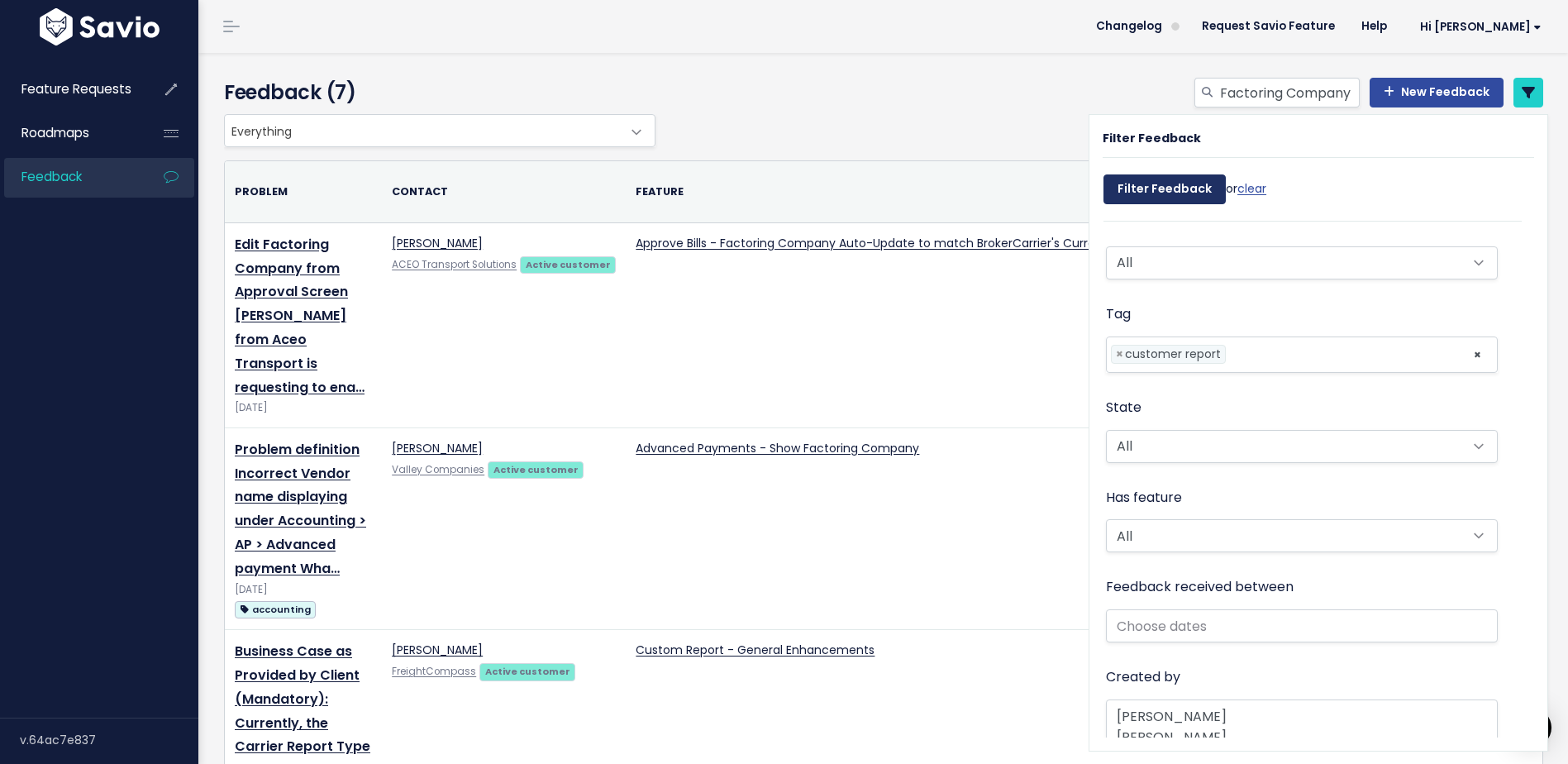
click at [1138, 186] on input "Filter Feedback" at bounding box center [1164, 189] width 122 height 30
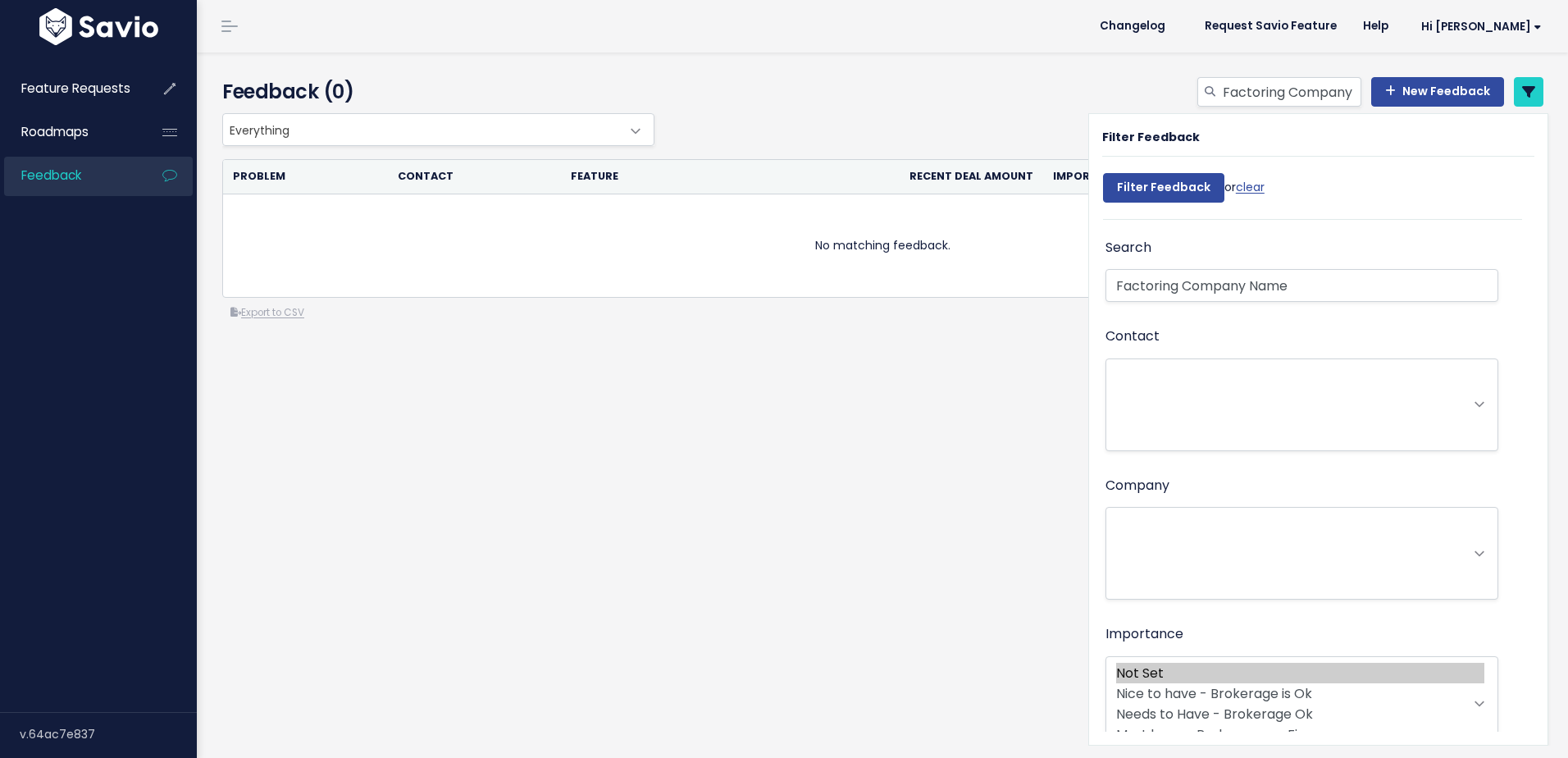
select select
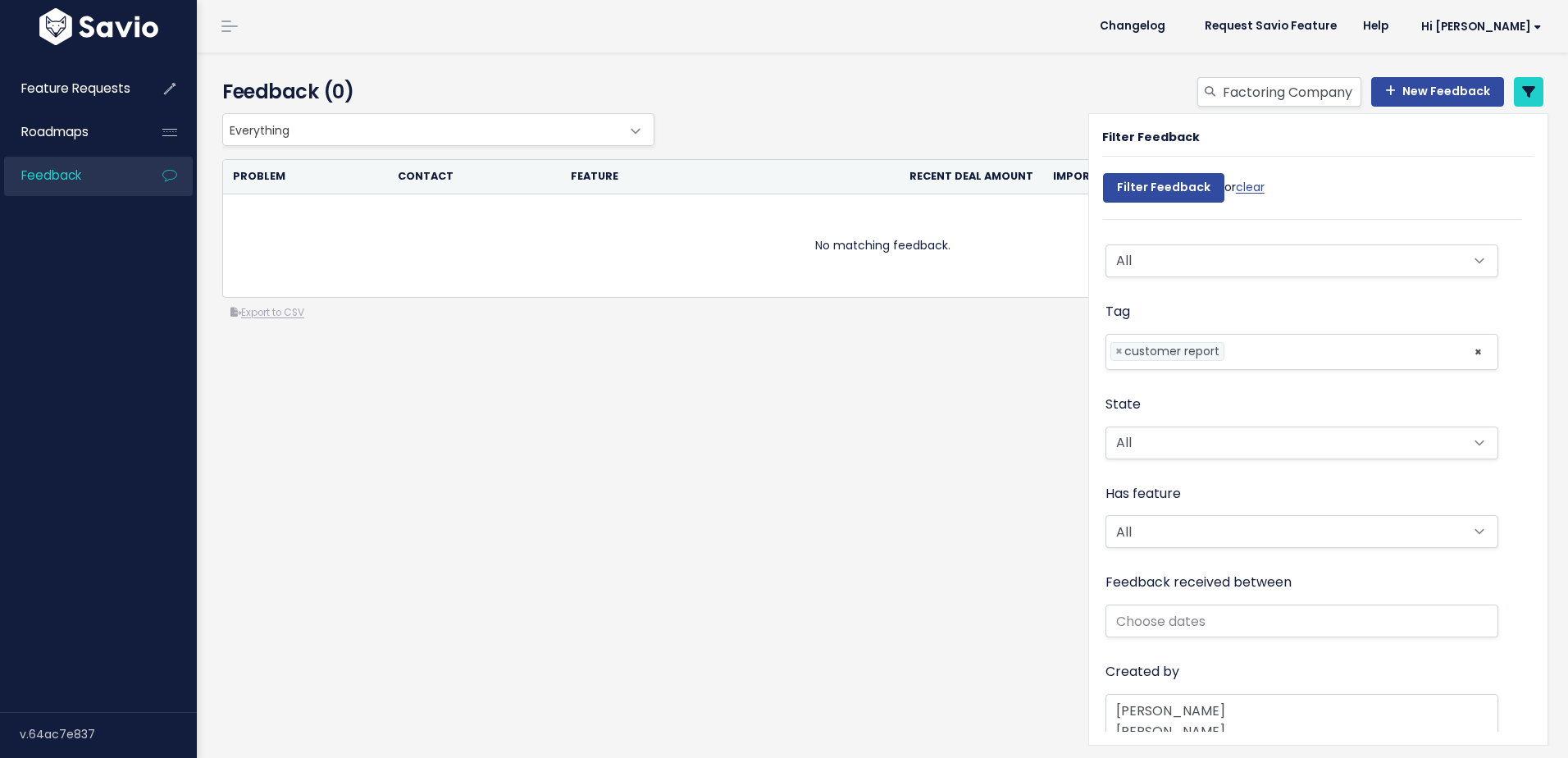
scroll to position [465, 0]
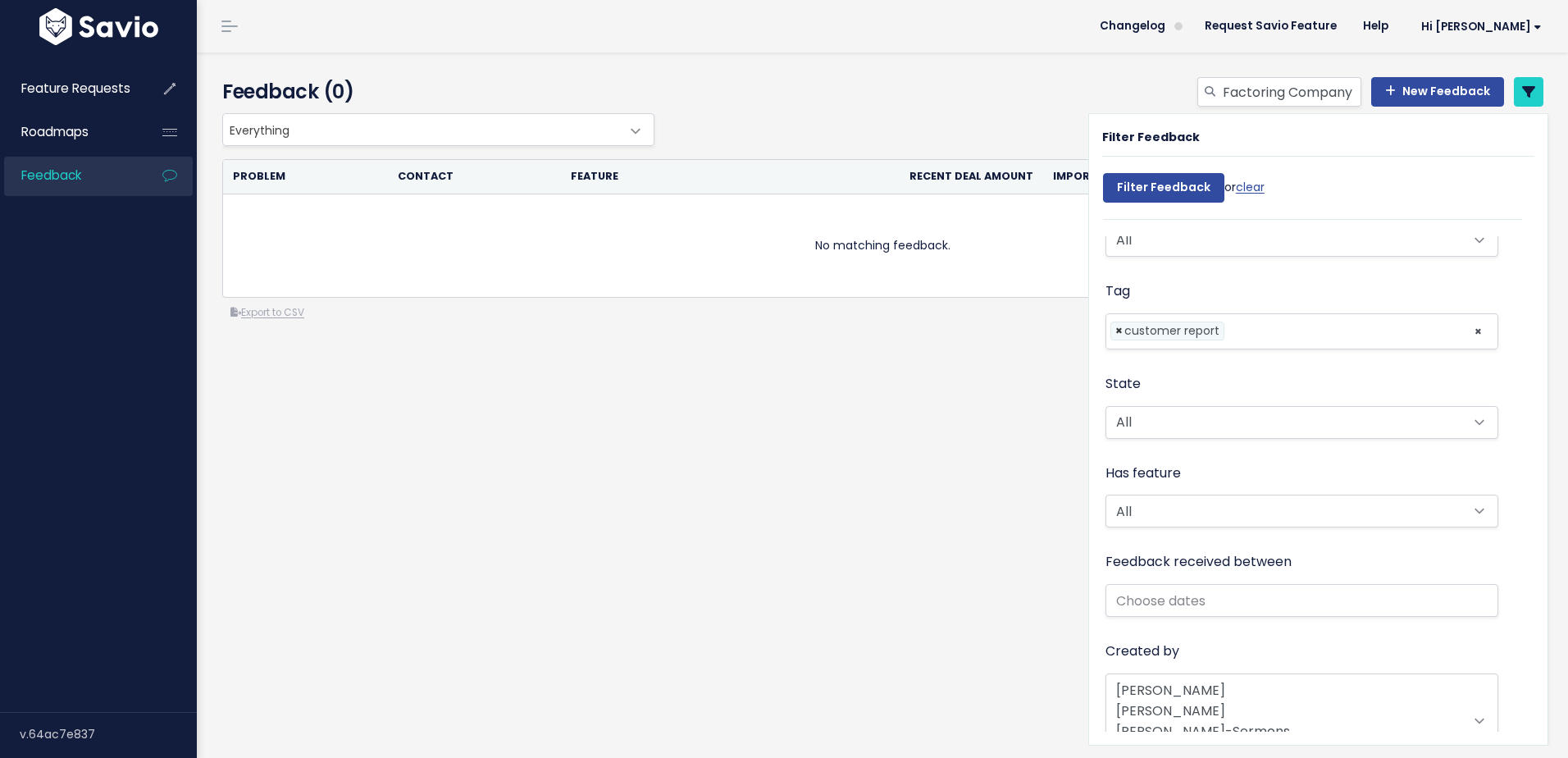
click at [1115, 335] on span "×" at bounding box center [1119, 331] width 8 height 17
select select
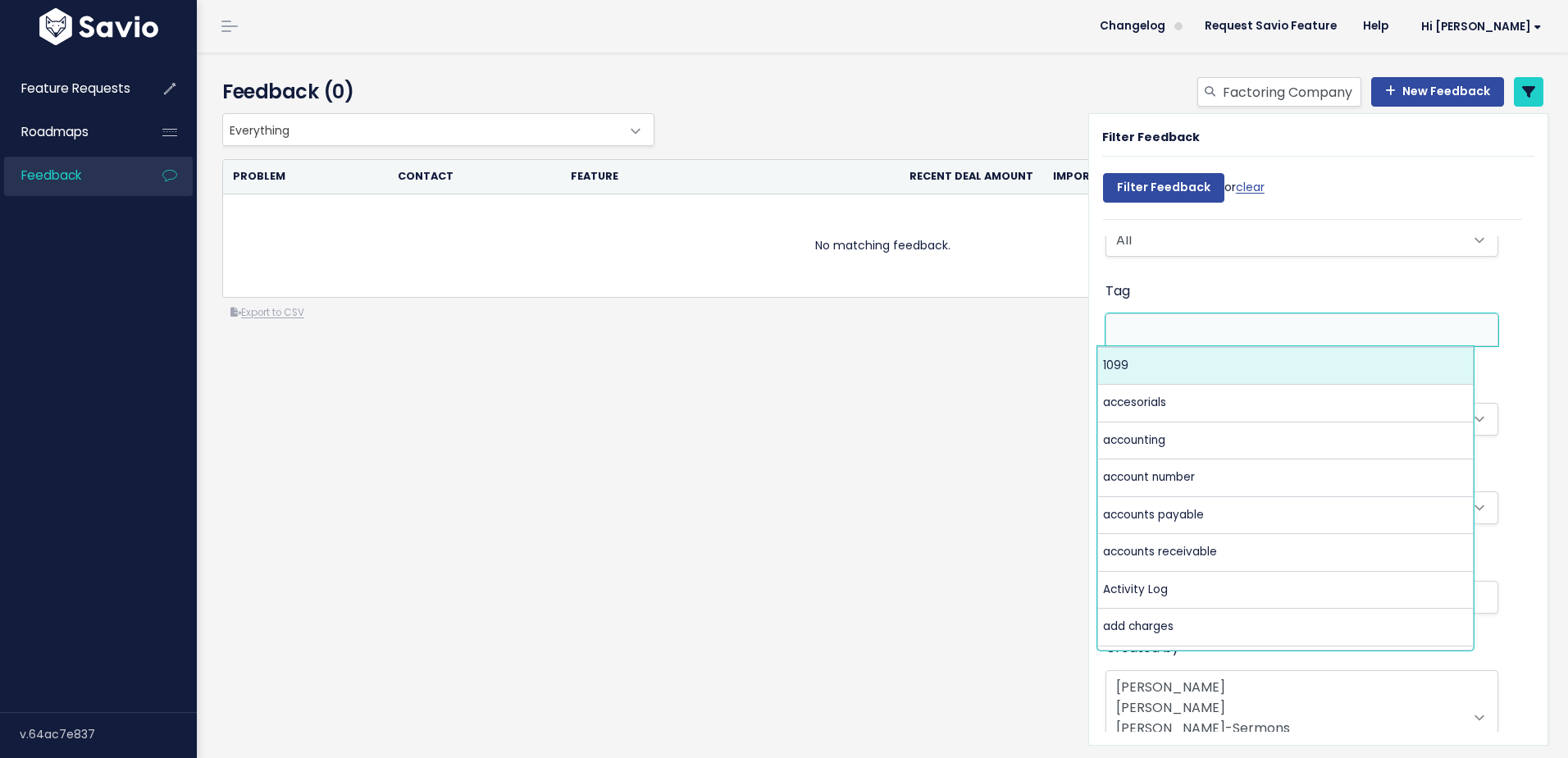
click at [1119, 327] on li at bounding box center [1298, 330] width 376 height 17
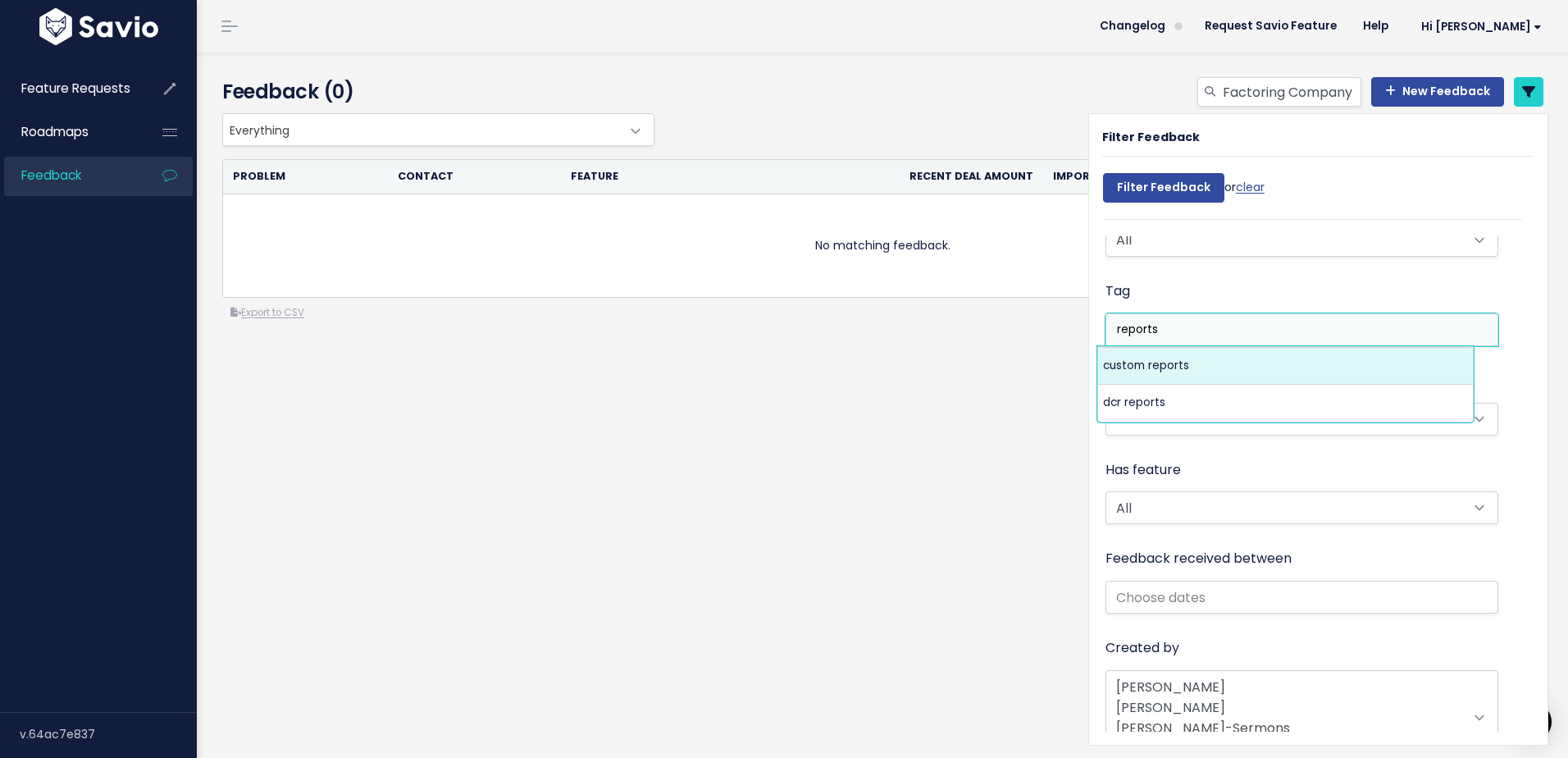
type input "reports"
select select "5077"
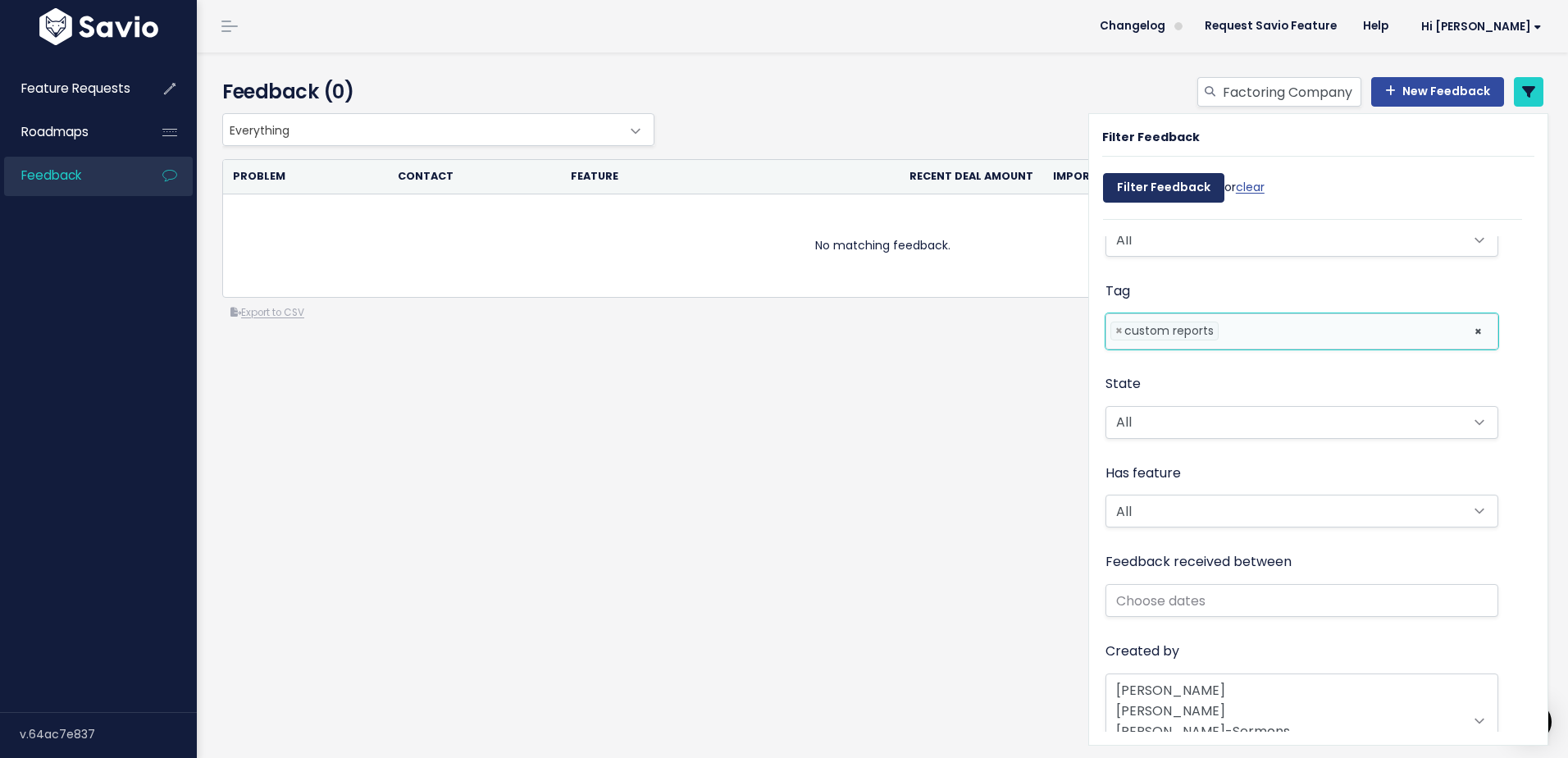
click at [1148, 183] on input "Filter Feedback" at bounding box center [1164, 187] width 121 height 30
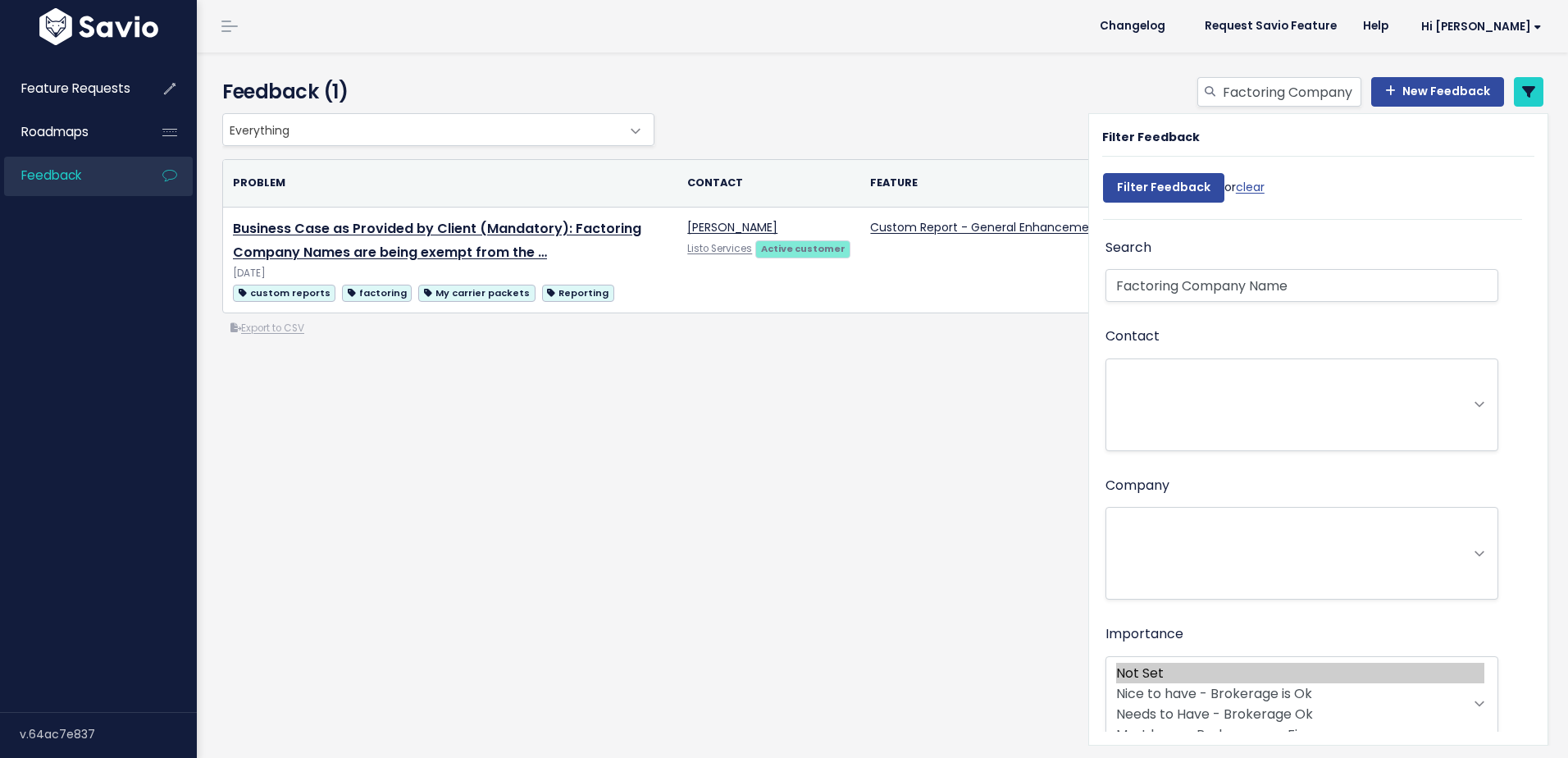
select select
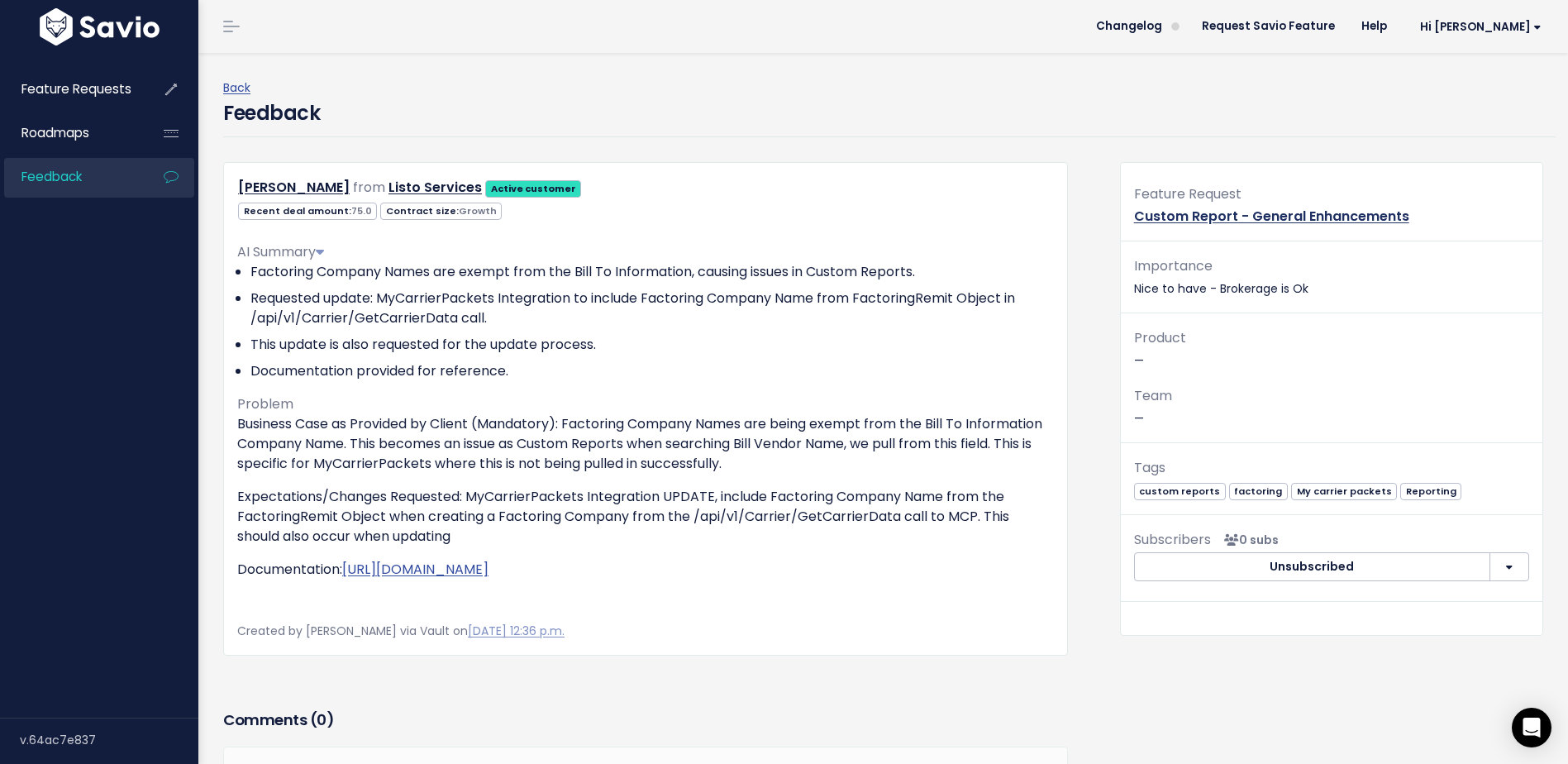
click at [1157, 218] on link "Custom Report - General Enhancements" at bounding box center [1271, 216] width 275 height 19
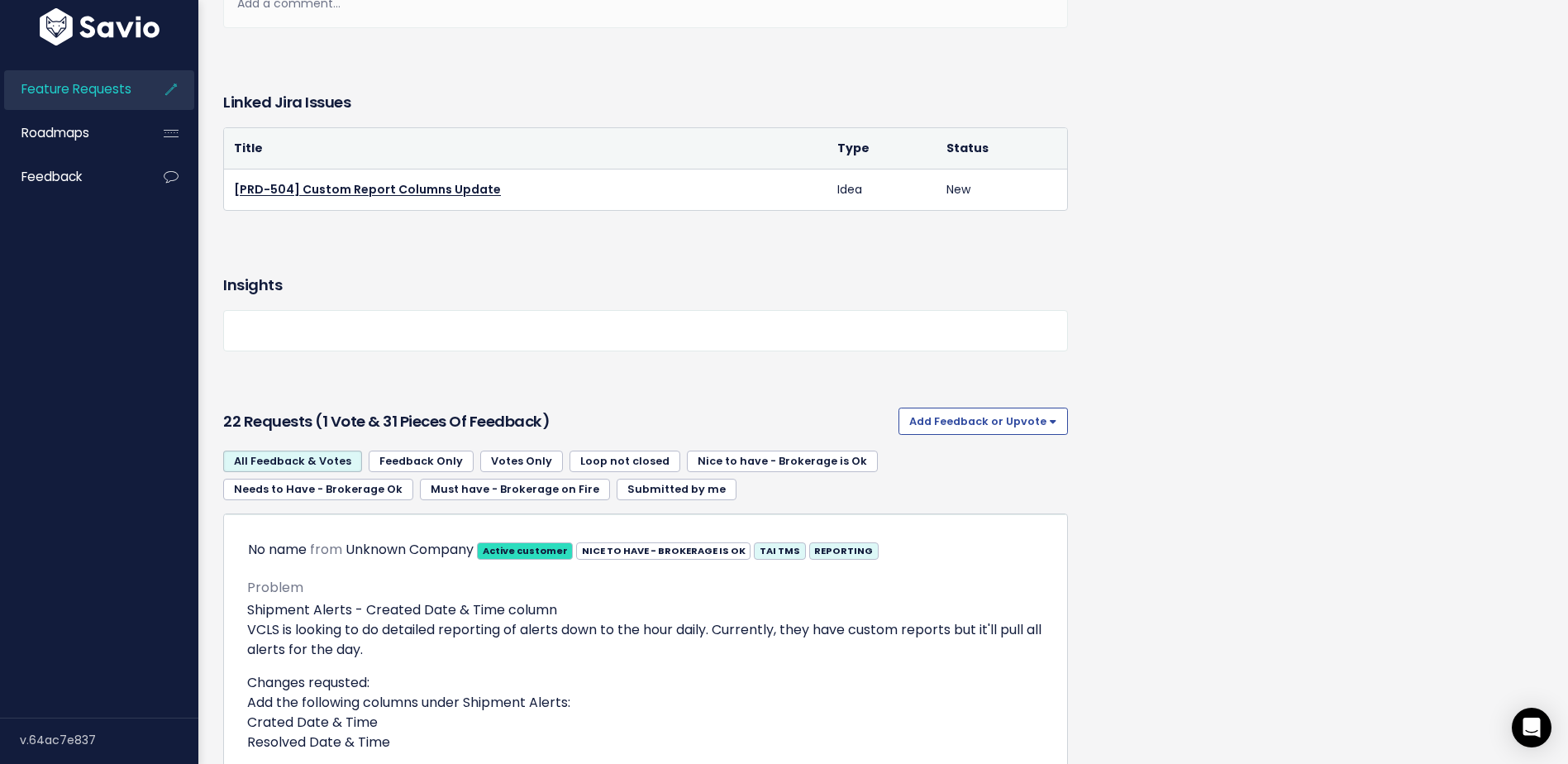
scroll to position [1818, 0]
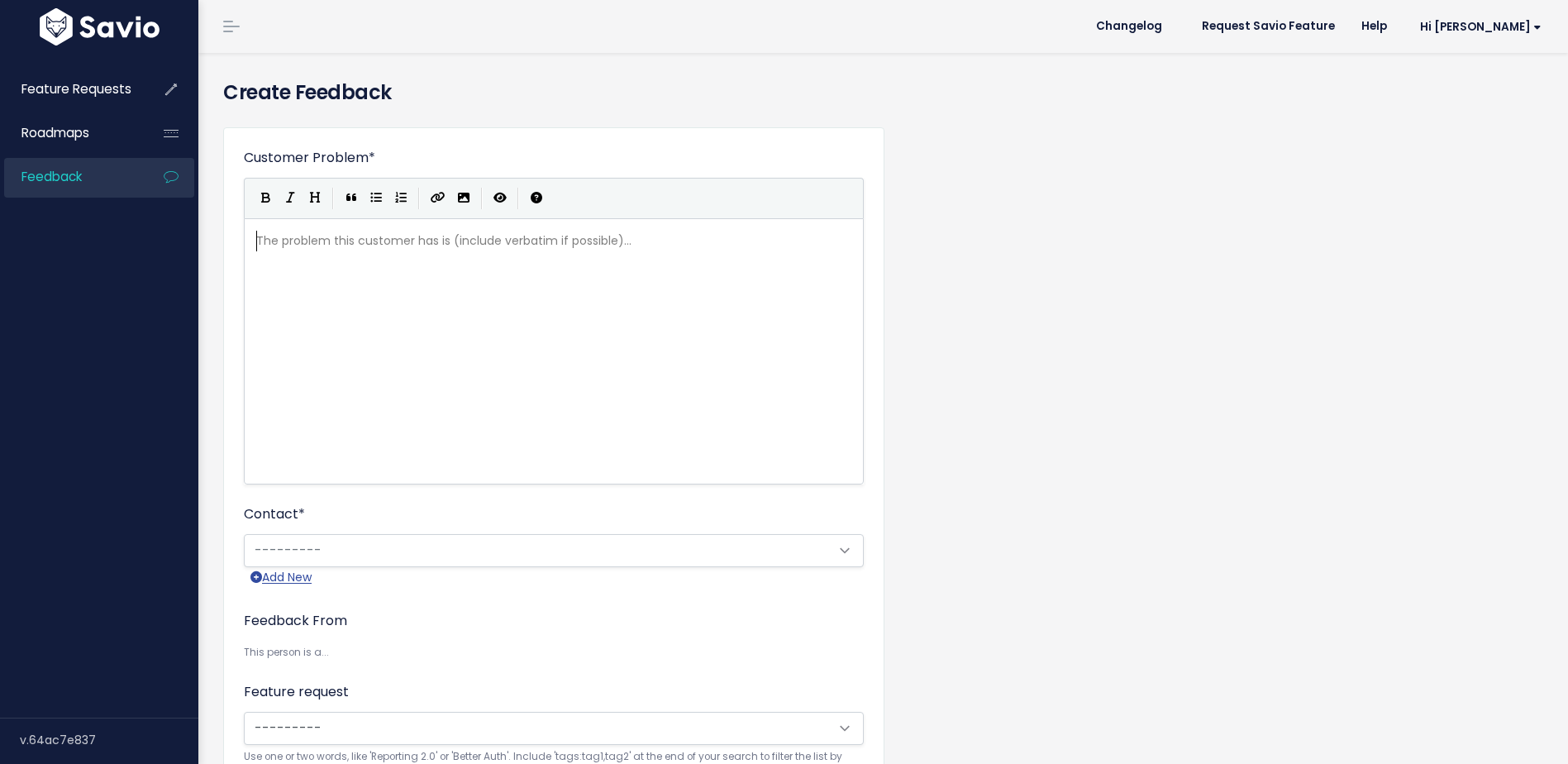
scroll to position [3, 0]
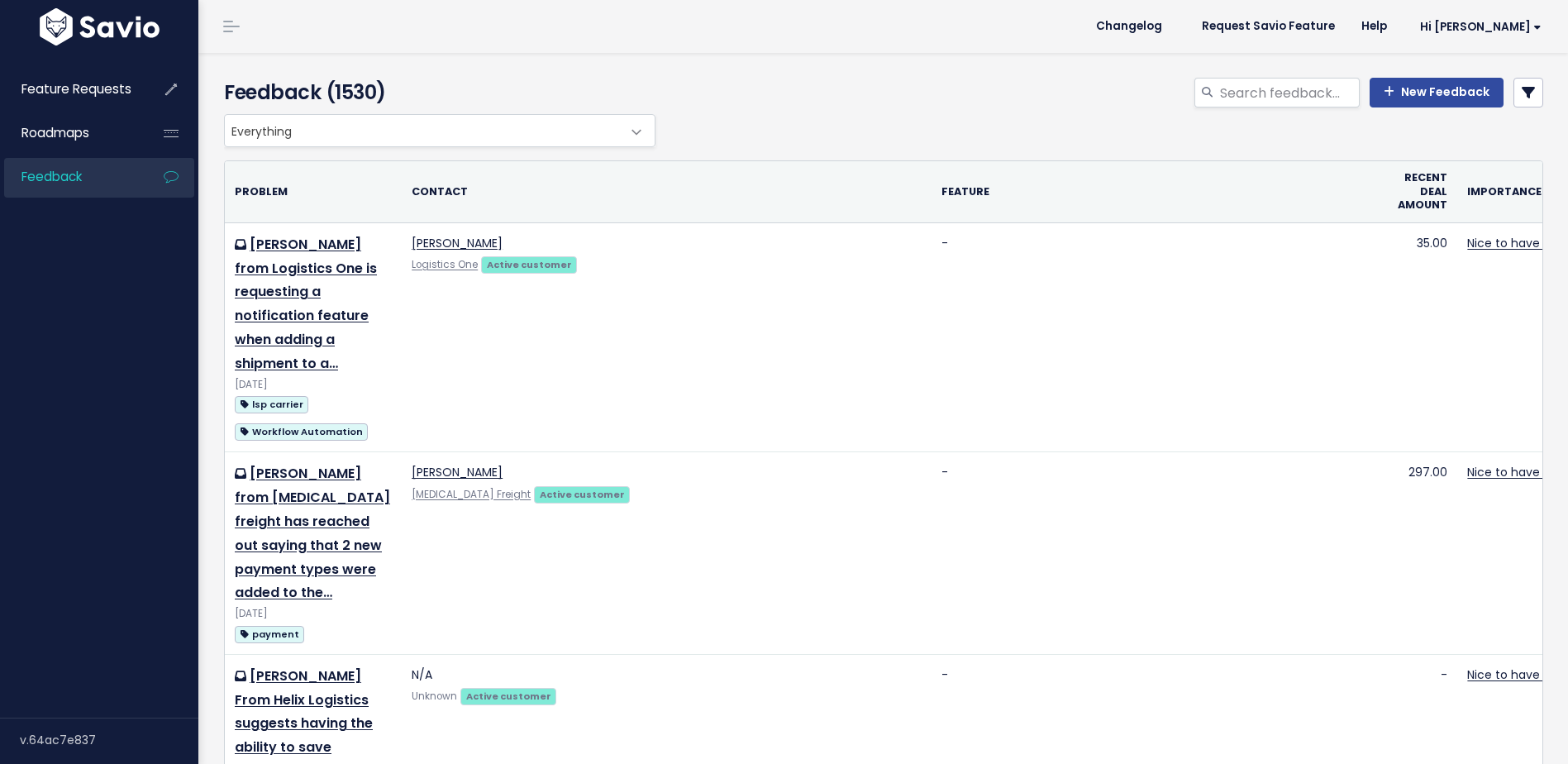
select select
click at [1522, 88] on icon at bounding box center [1528, 93] width 14 height 14
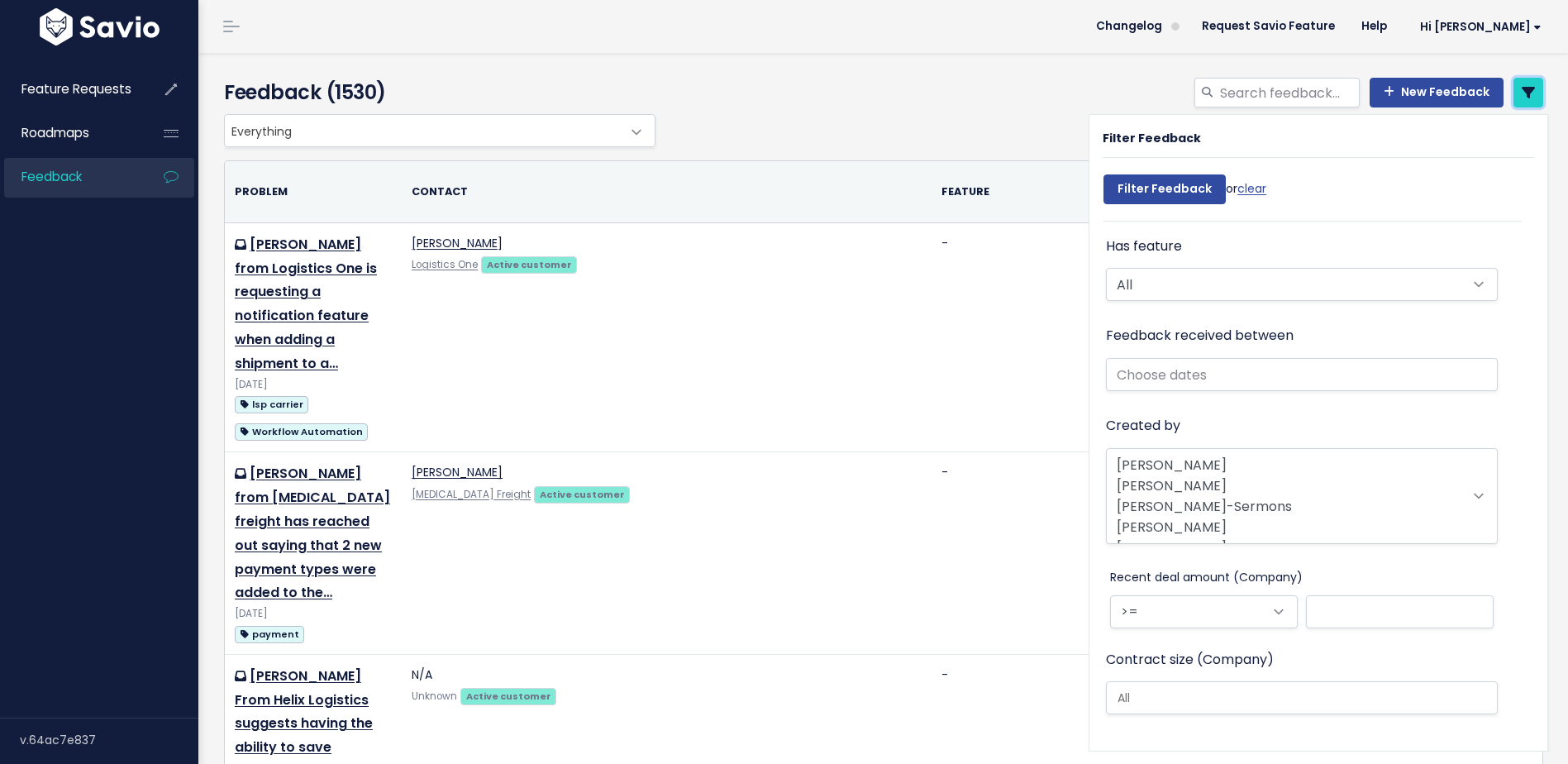
scroll to position [283, 0]
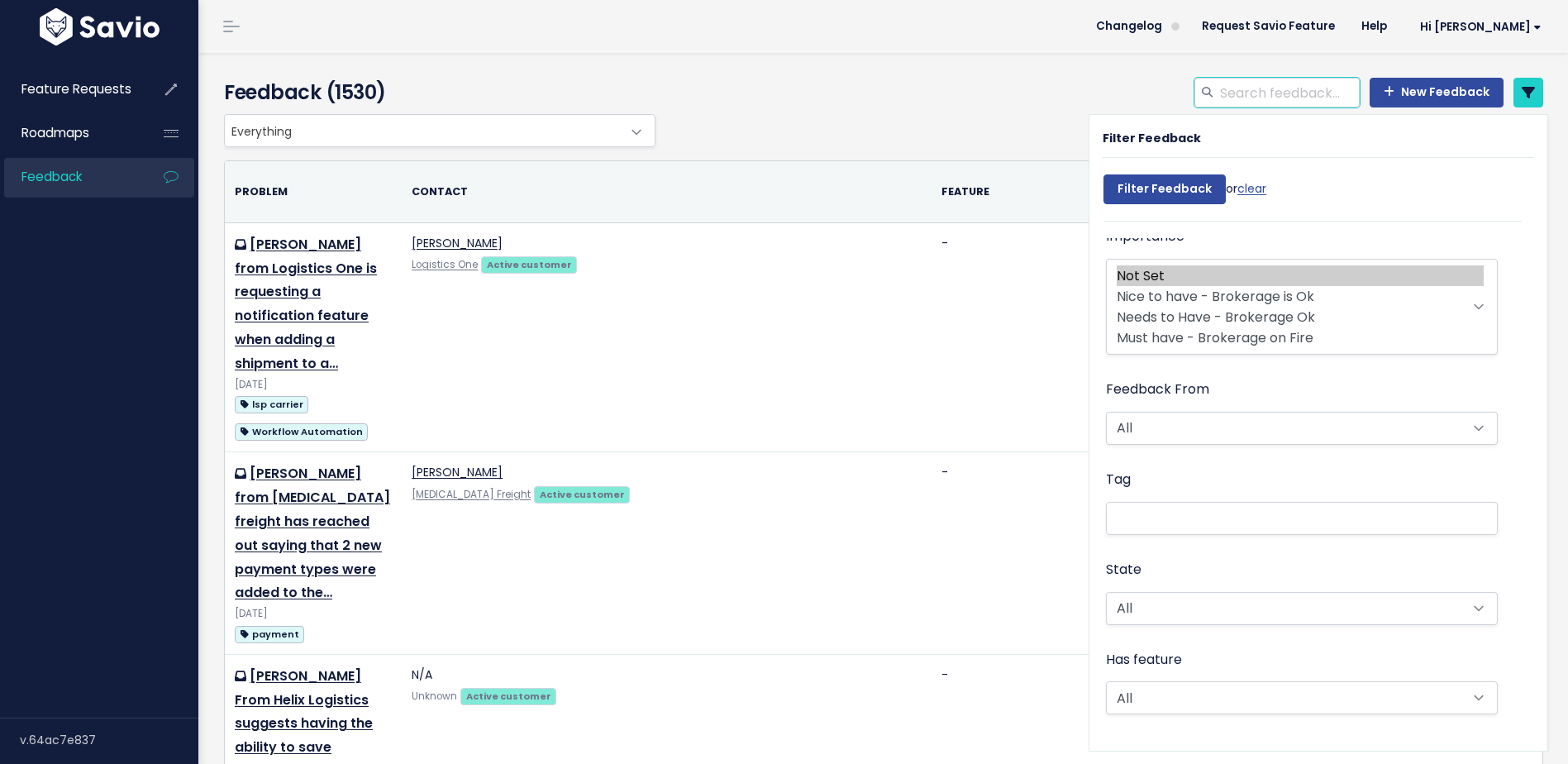
click at [1234, 99] on input "search" at bounding box center [1288, 92] width 141 height 30
paste input "Factoring Company Name"
type input "Factoring Company Name"
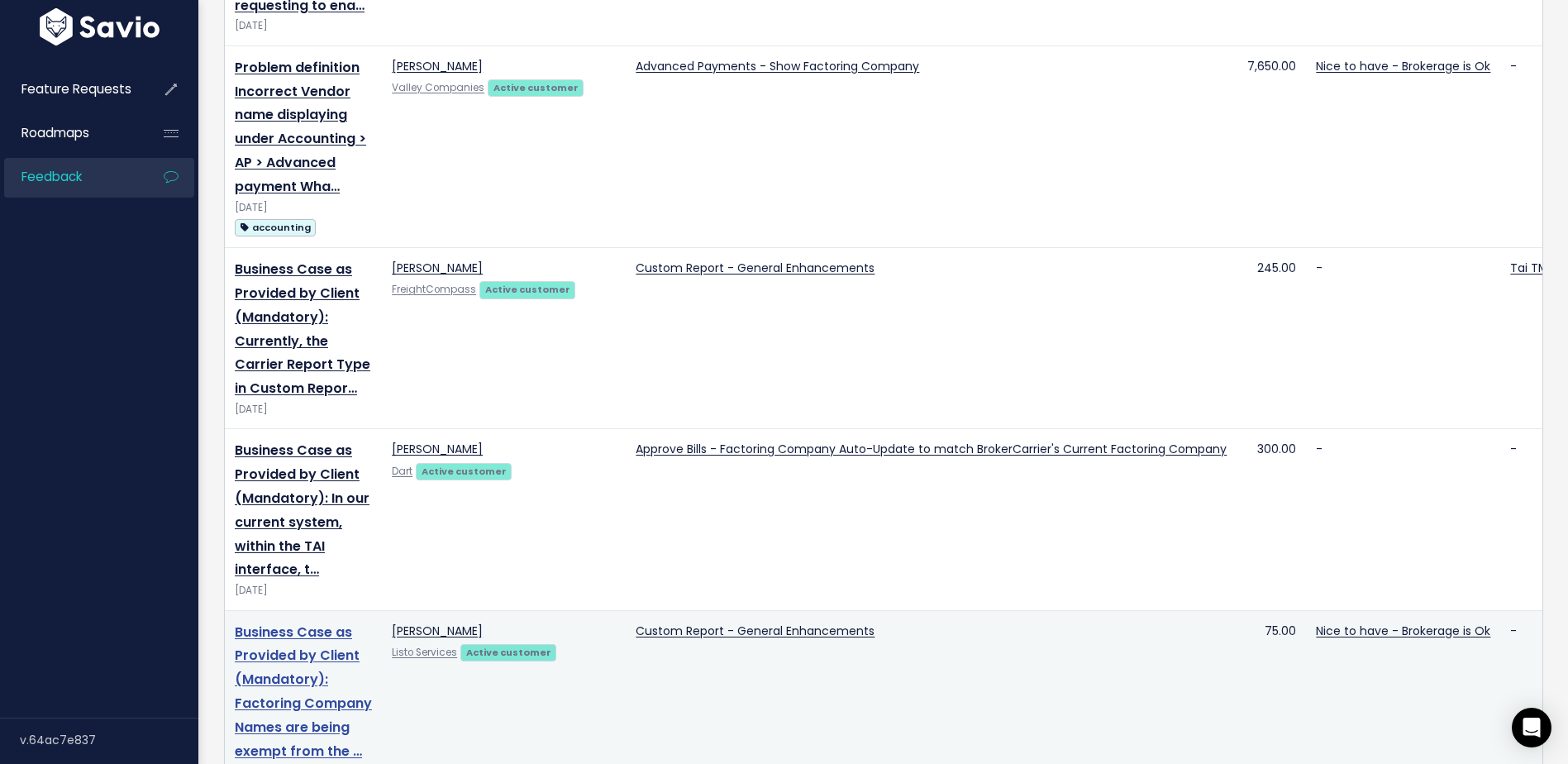
scroll to position [379, 0]
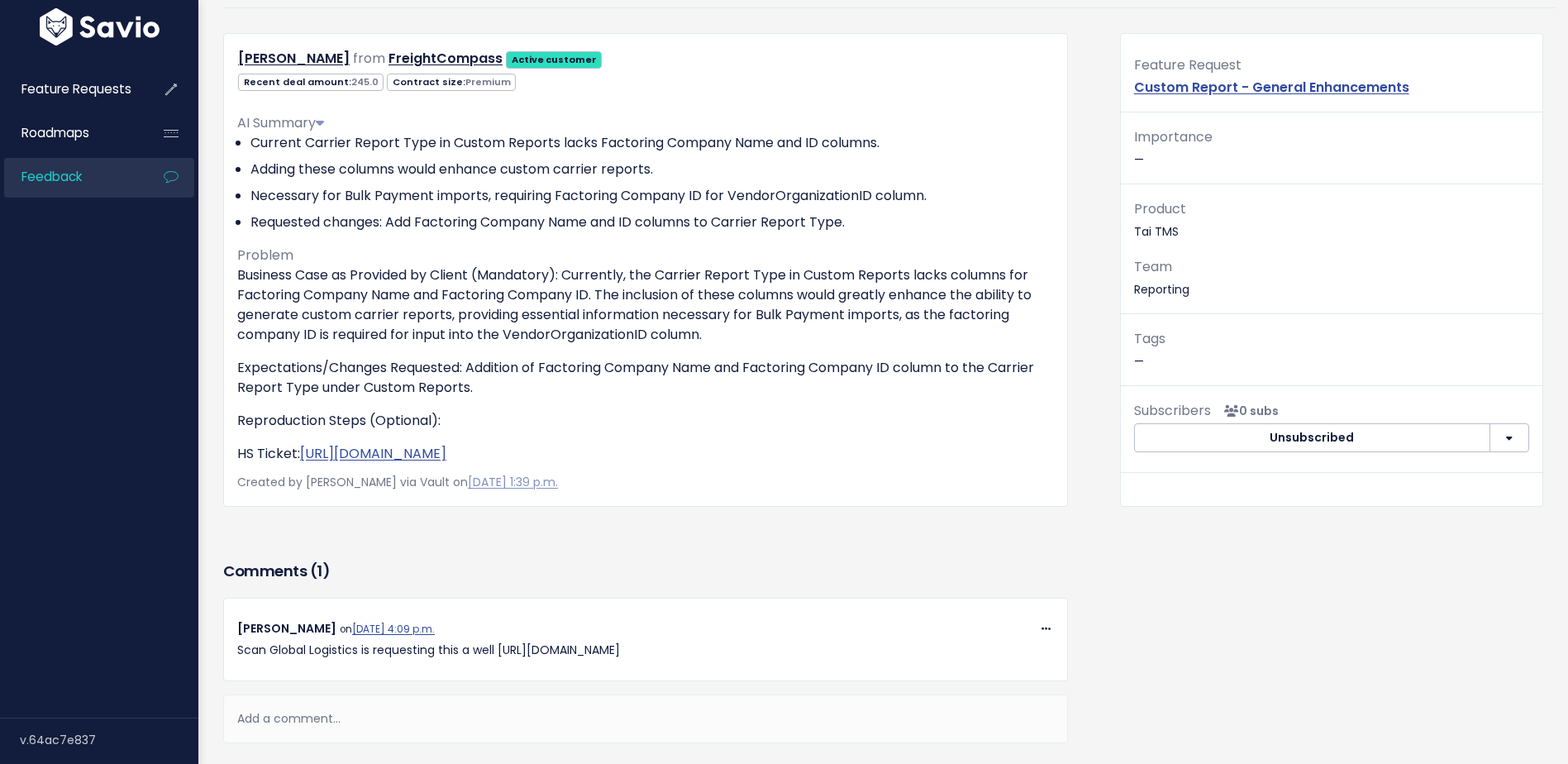
scroll to position [280, 0]
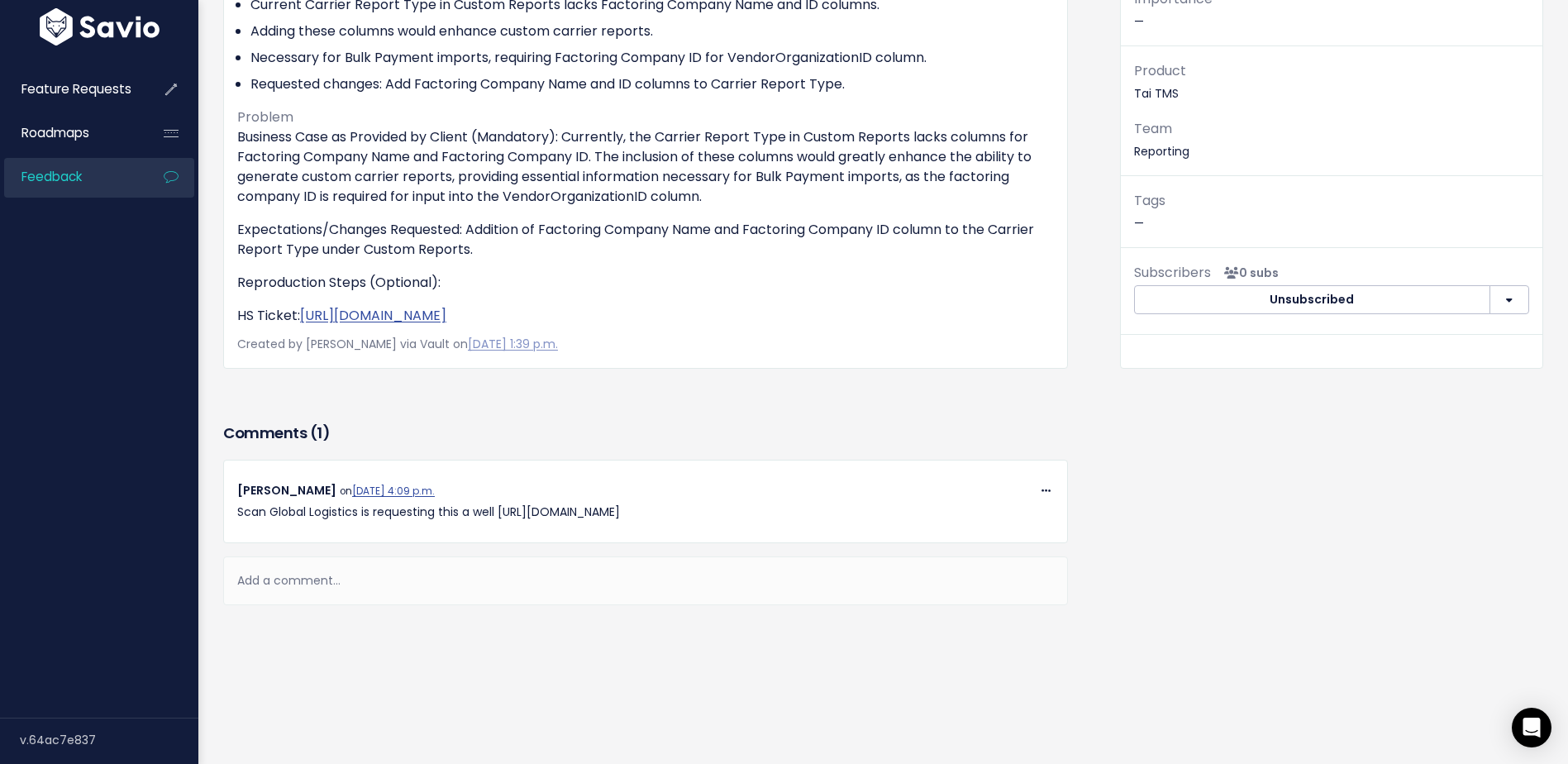
click at [415, 564] on div "Add a comment..." at bounding box center [646, 581] width 845 height 48
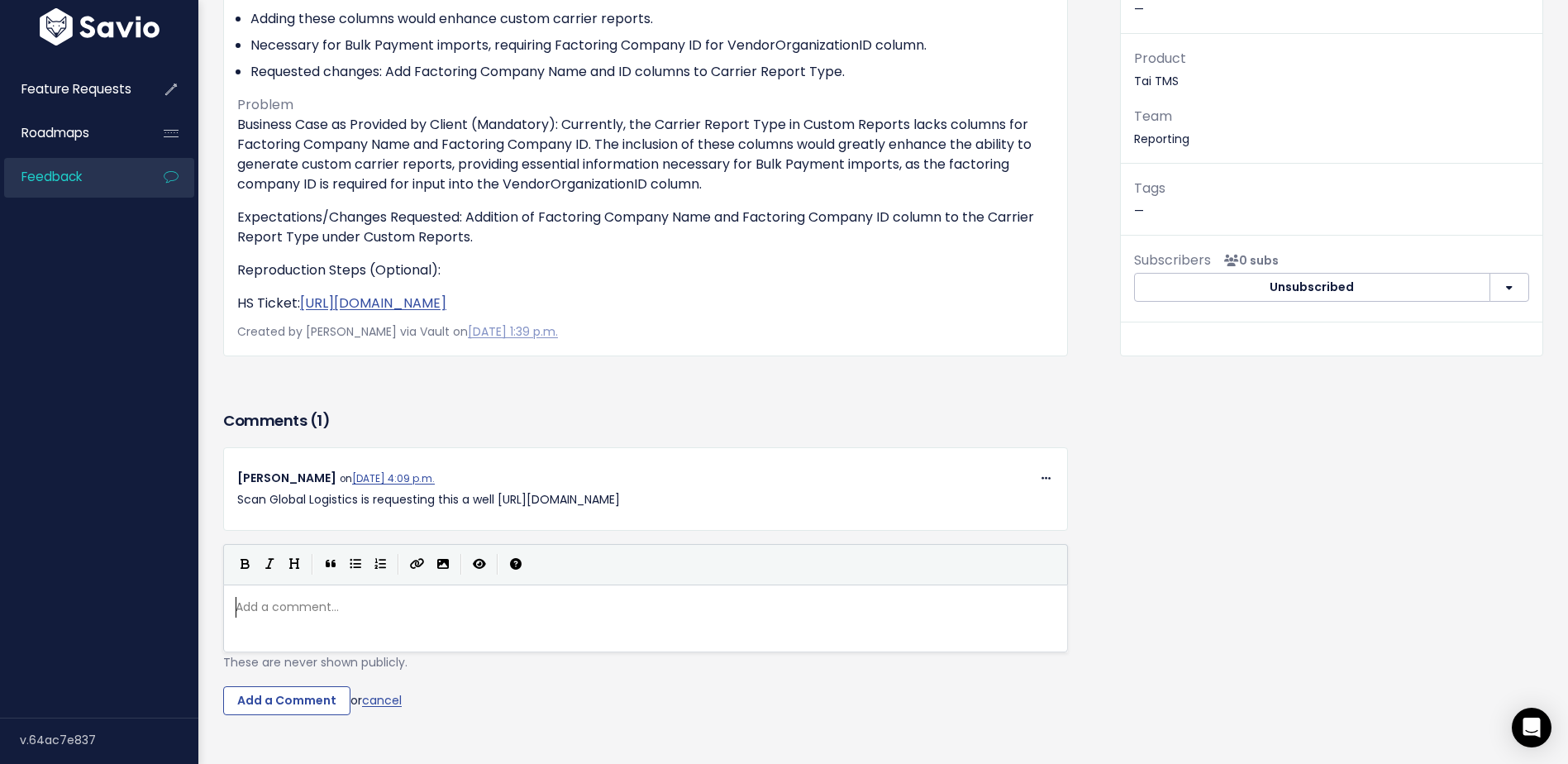
click at [316, 609] on pre "​" at bounding box center [651, 606] width 839 height 20
paste textarea
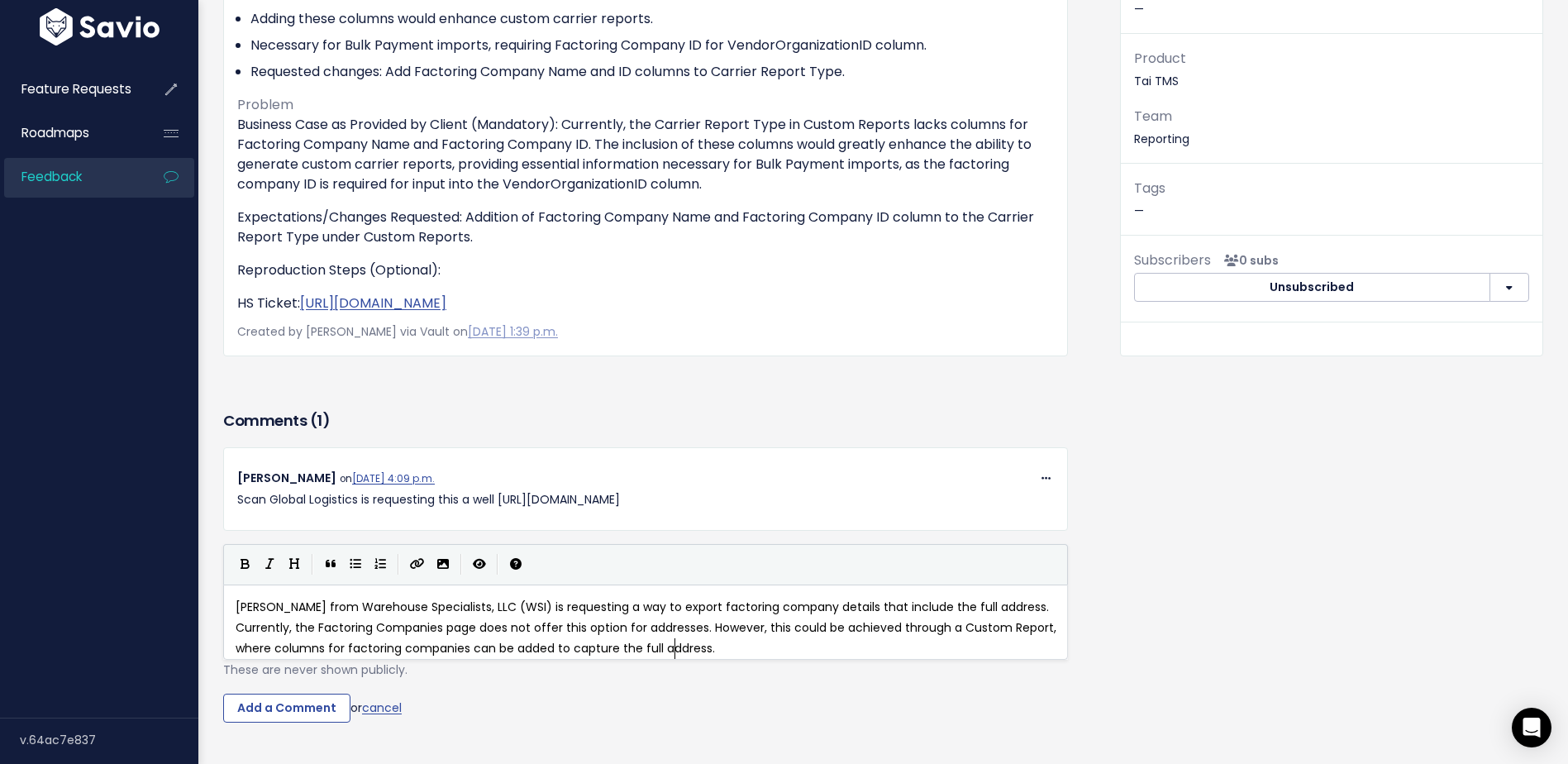
scroll to position [6, 3]
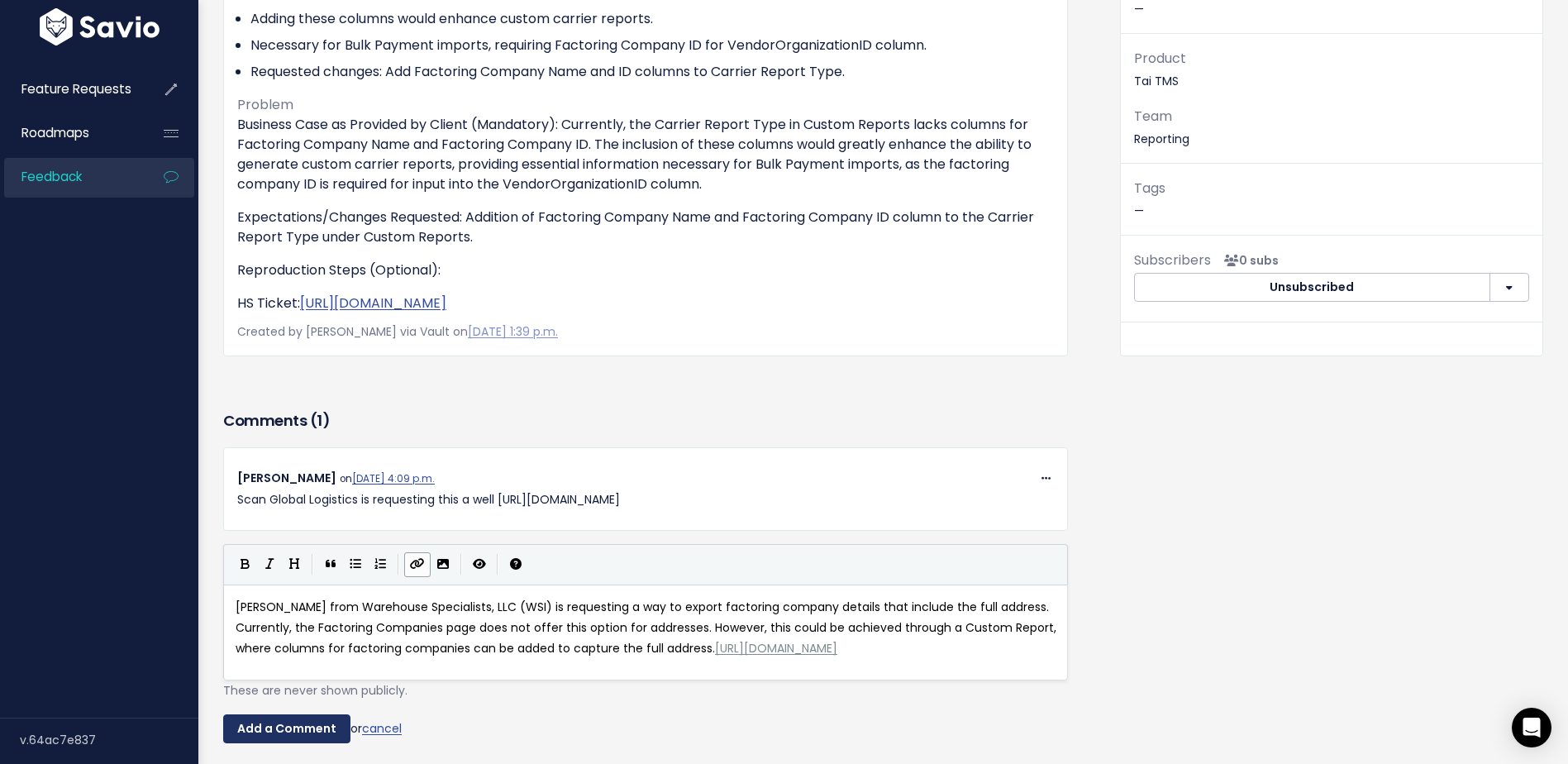
click at [298, 744] on input "Add a Comment" at bounding box center [286, 729] width 127 height 30
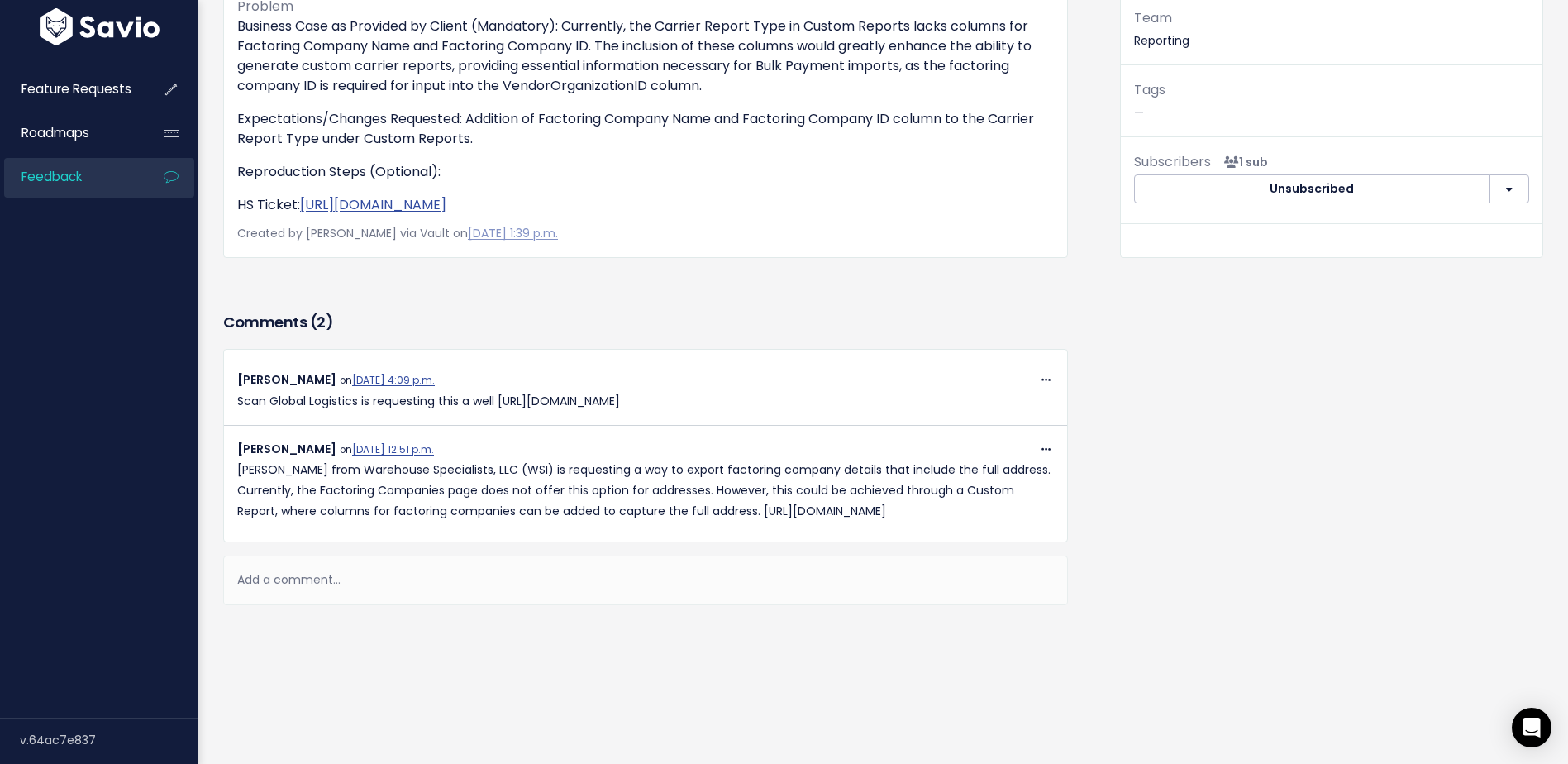
scroll to position [411, 0]
click at [1027, 439] on div "[PERSON_NAME] on [DATE] 12:51 p.m." at bounding box center [646, 448] width 817 height 20
click at [1041, 444] on icon at bounding box center [1045, 449] width 9 height 11
click at [890, 271] on div "[PERSON_NAME] from FreightCompass Active customer 245.0" at bounding box center [646, 46] width 869 height 523
click at [1042, 439] on span at bounding box center [1045, 448] width 15 height 20
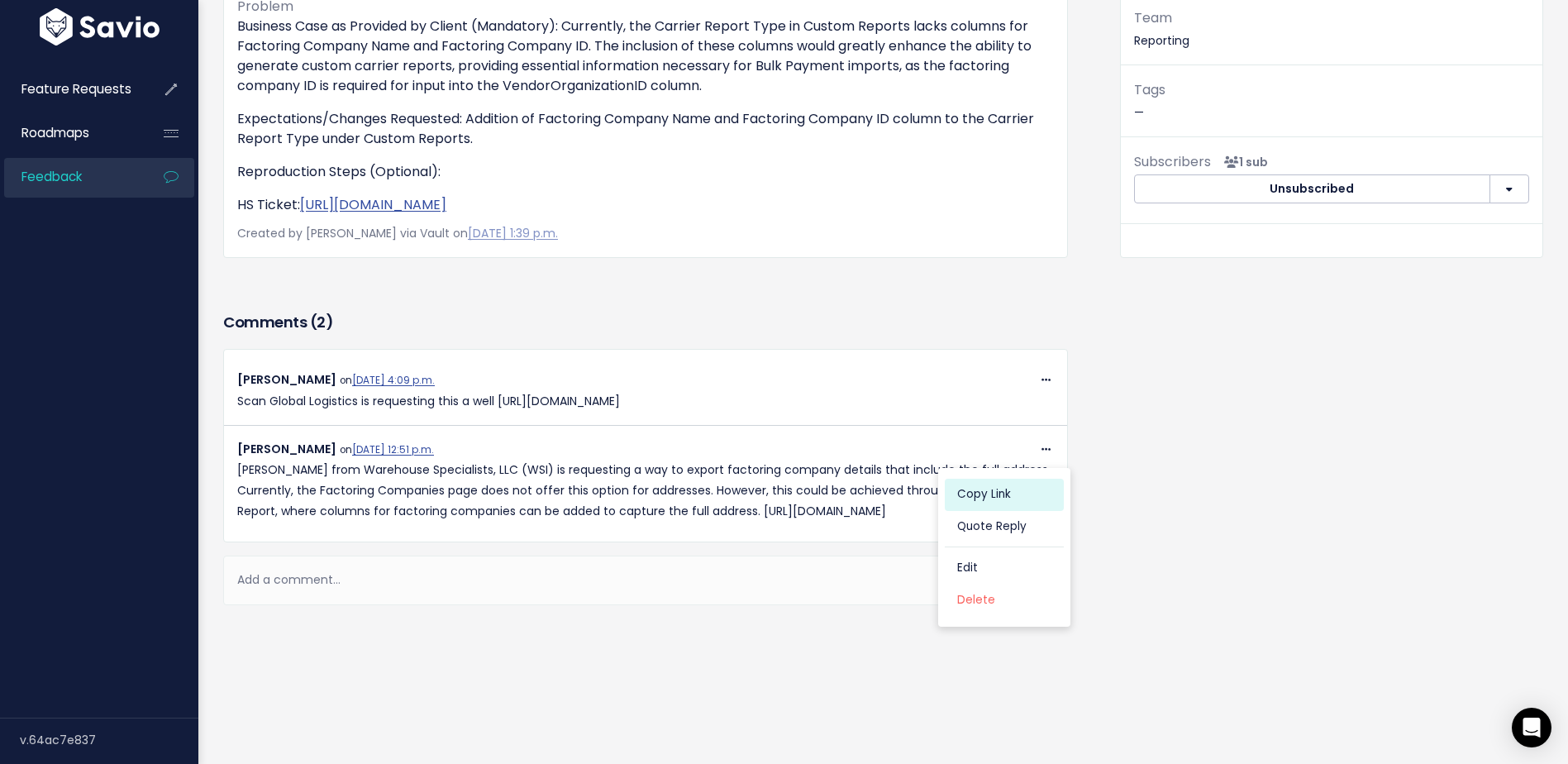
click at [1010, 478] on link "Copy Link" at bounding box center [1004, 494] width 119 height 32
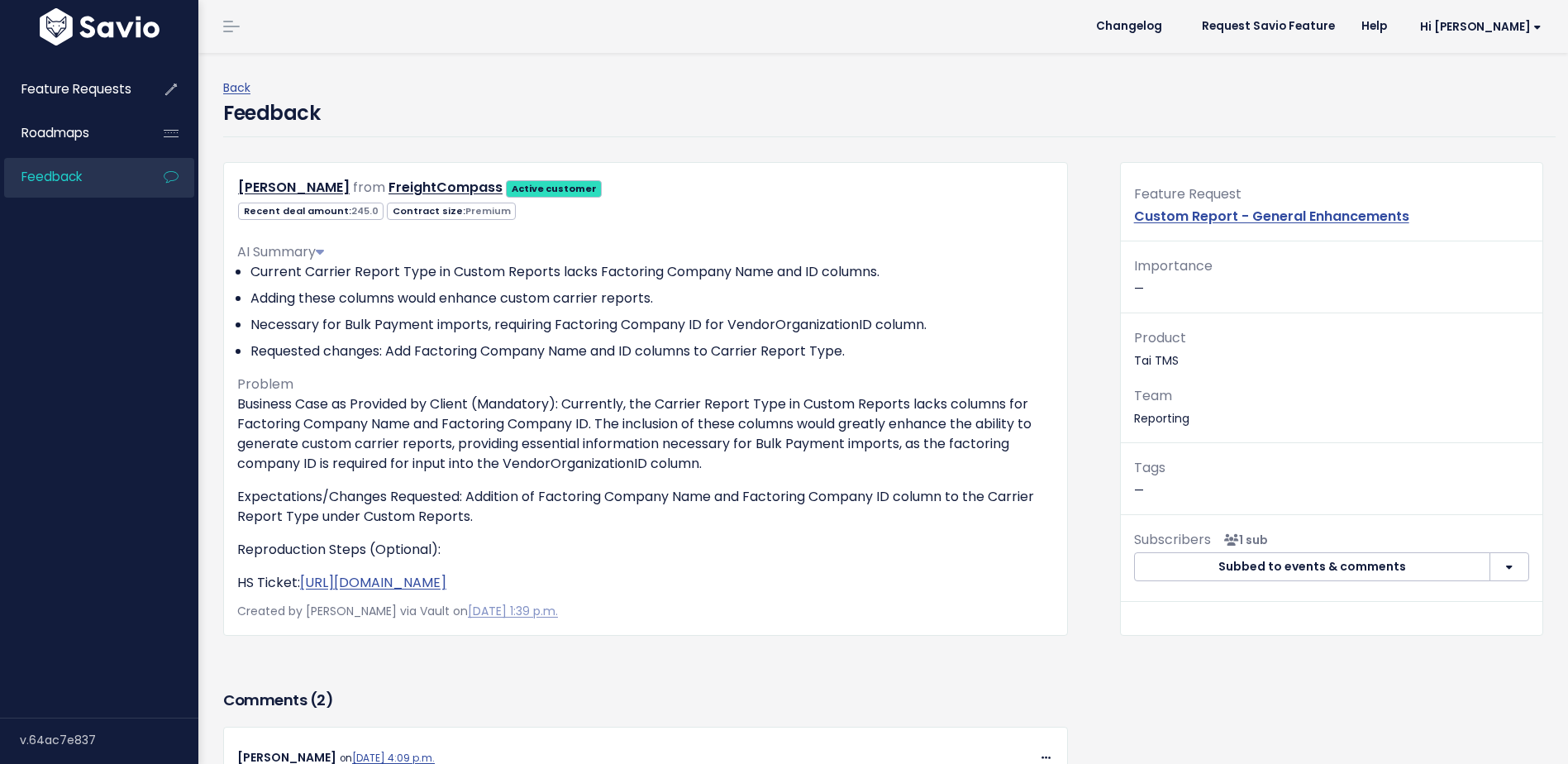
scroll to position [412, 0]
